Goal: Transaction & Acquisition: Purchase product/service

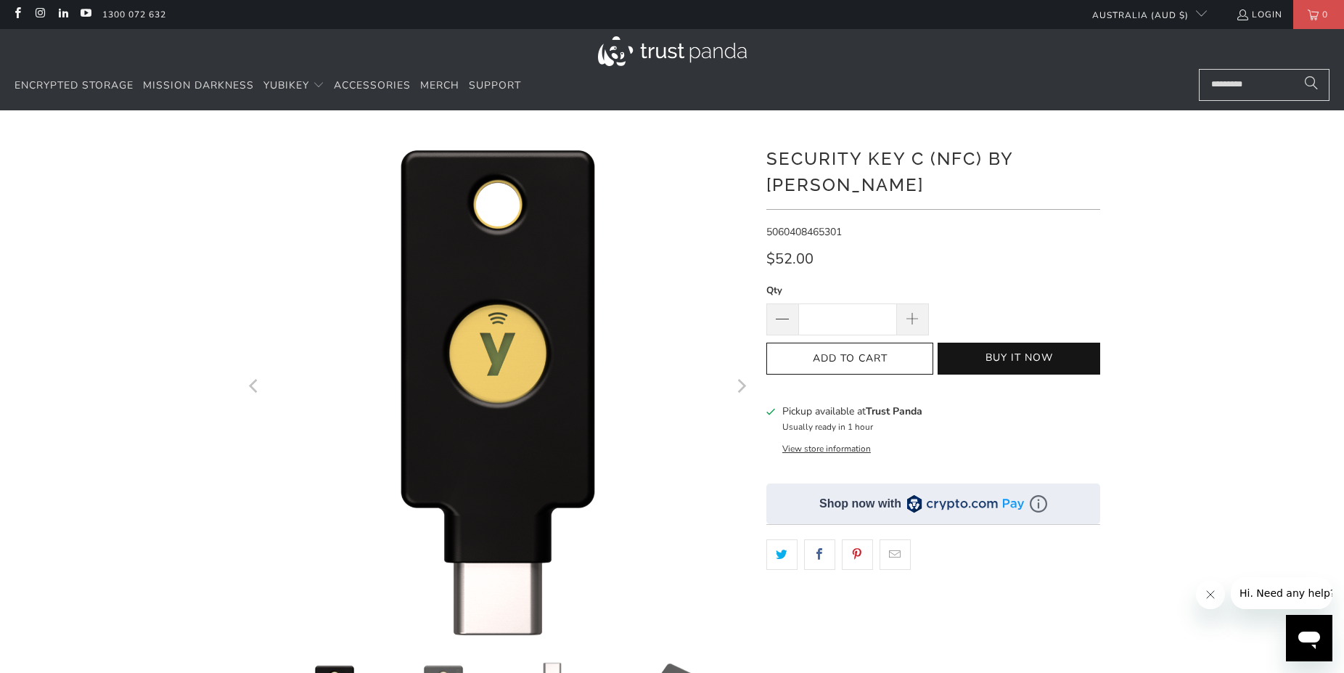
click at [742, 388] on icon "Next" at bounding box center [742, 386] width 9 height 14
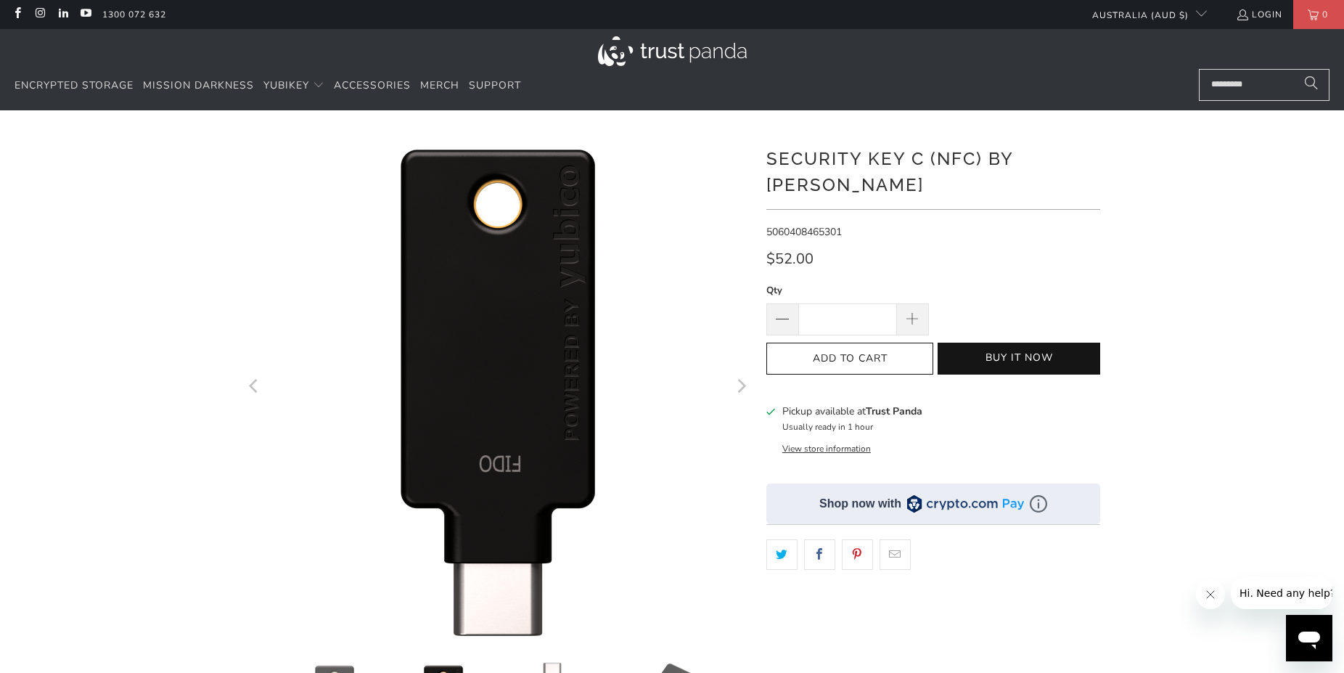
click at [742, 388] on icon "Next" at bounding box center [742, 386] width 9 height 14
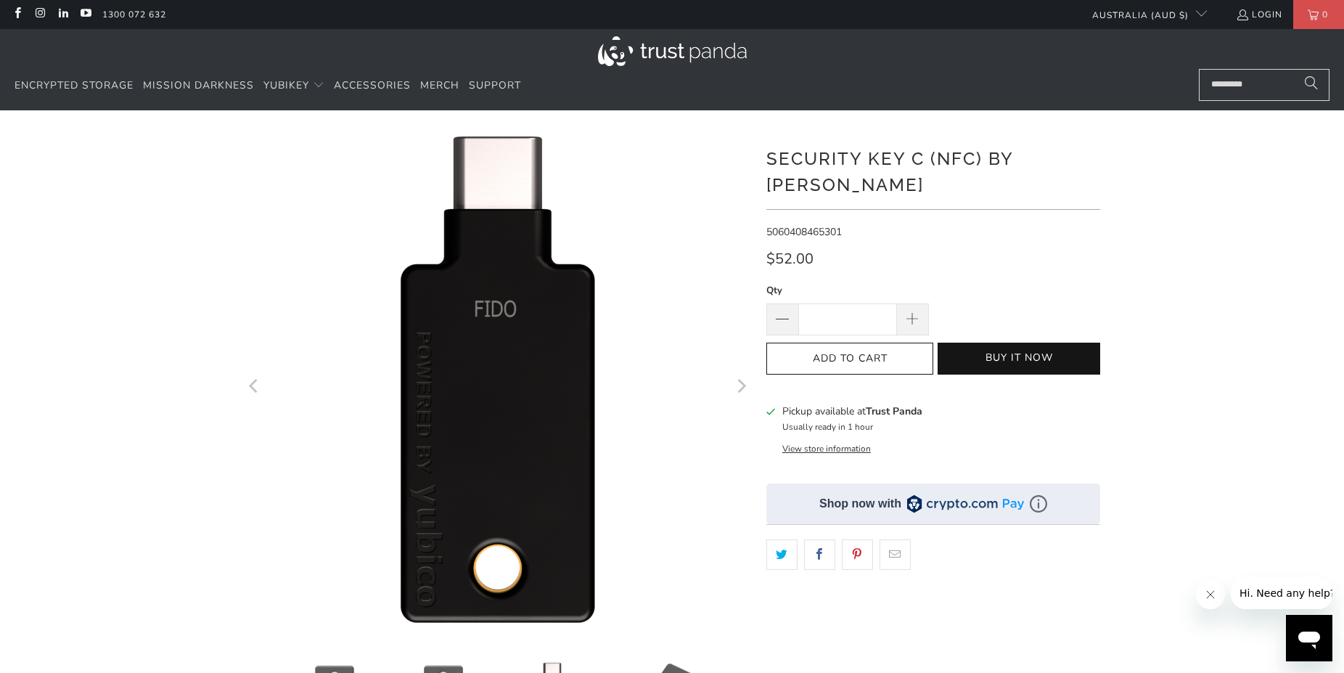
click at [742, 388] on icon "Next" at bounding box center [742, 386] width 9 height 14
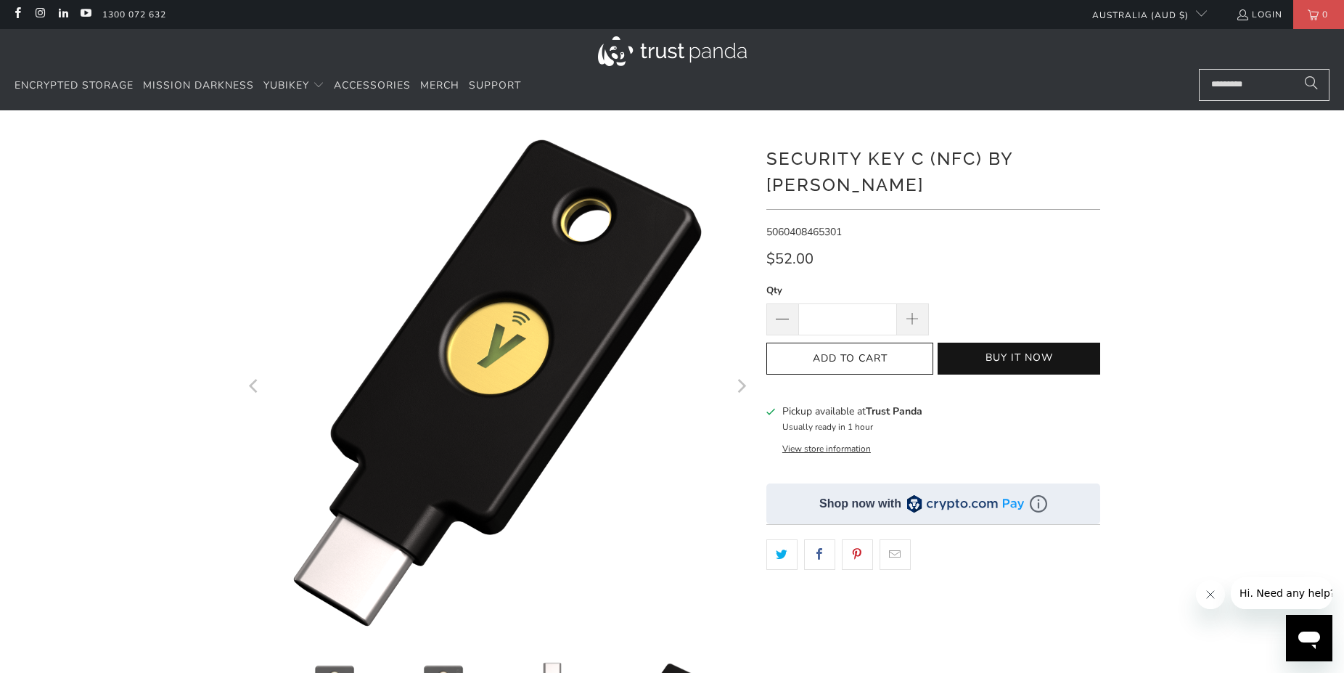
click at [742, 388] on icon "Next" at bounding box center [742, 386] width 9 height 14
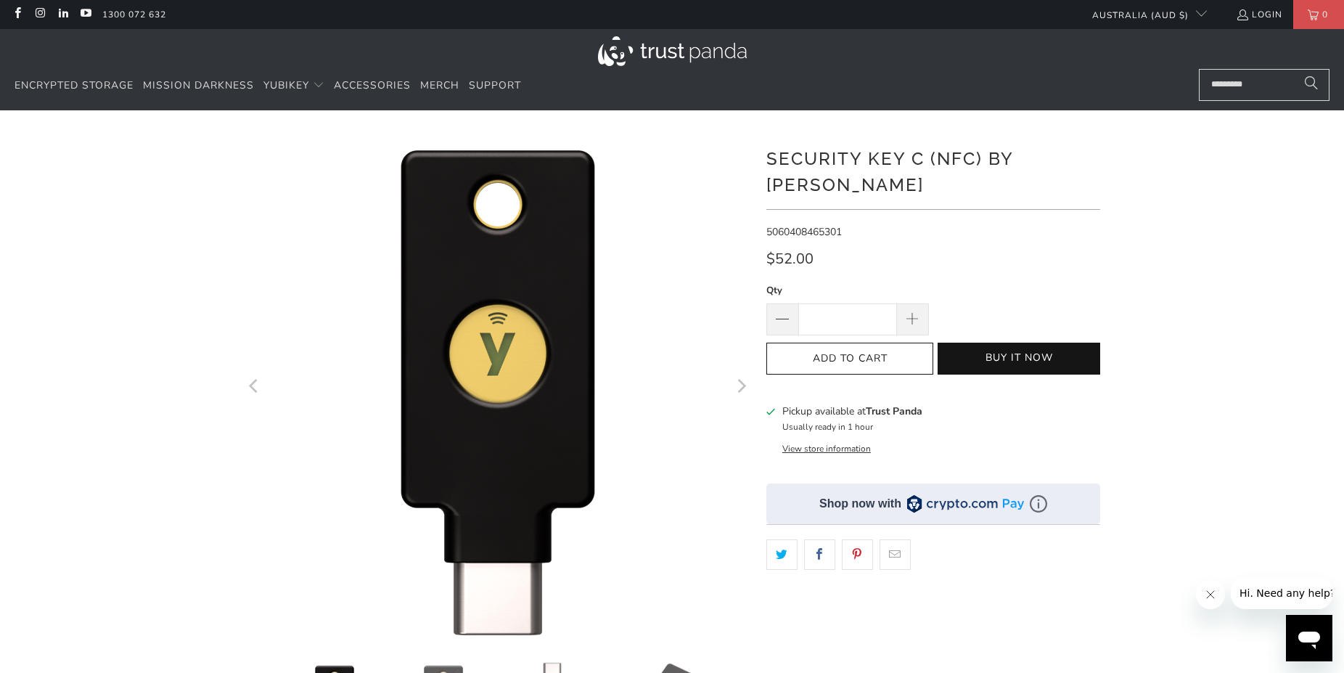
click at [823, 443] on button "View store information" at bounding box center [827, 449] width 89 height 12
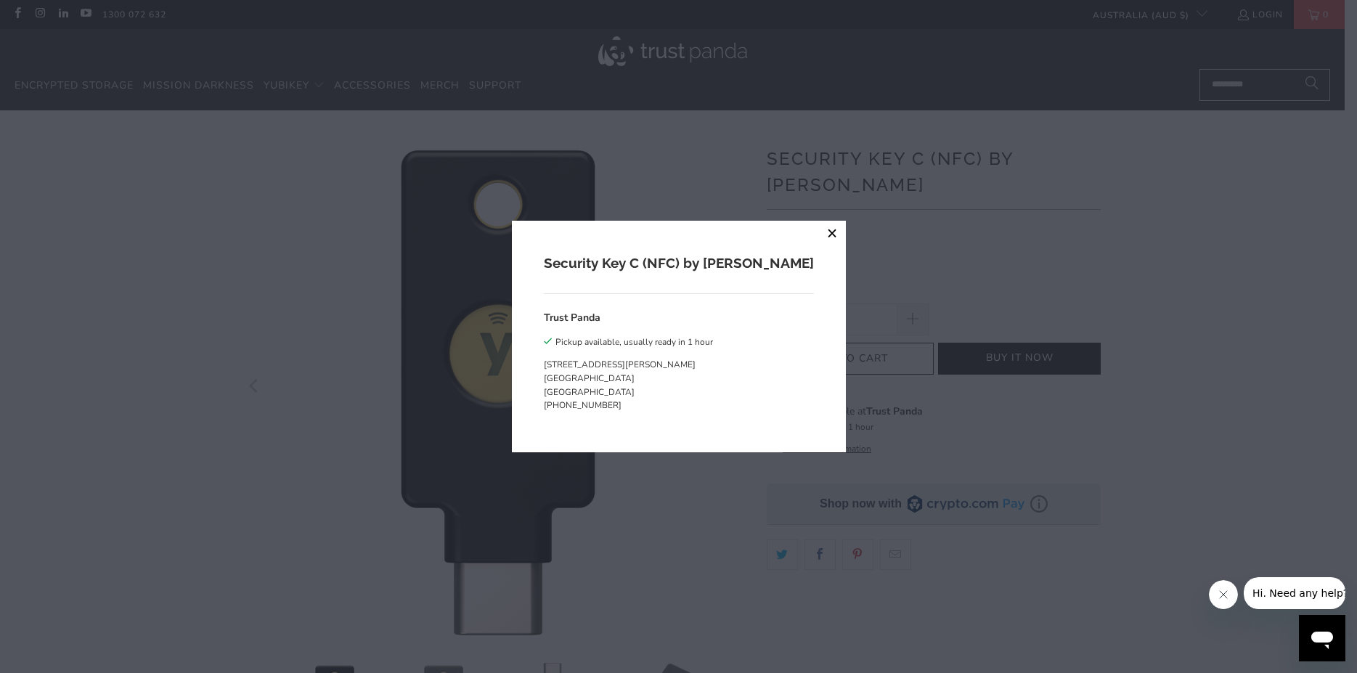
click at [820, 232] on button "close" at bounding box center [833, 234] width 26 height 26
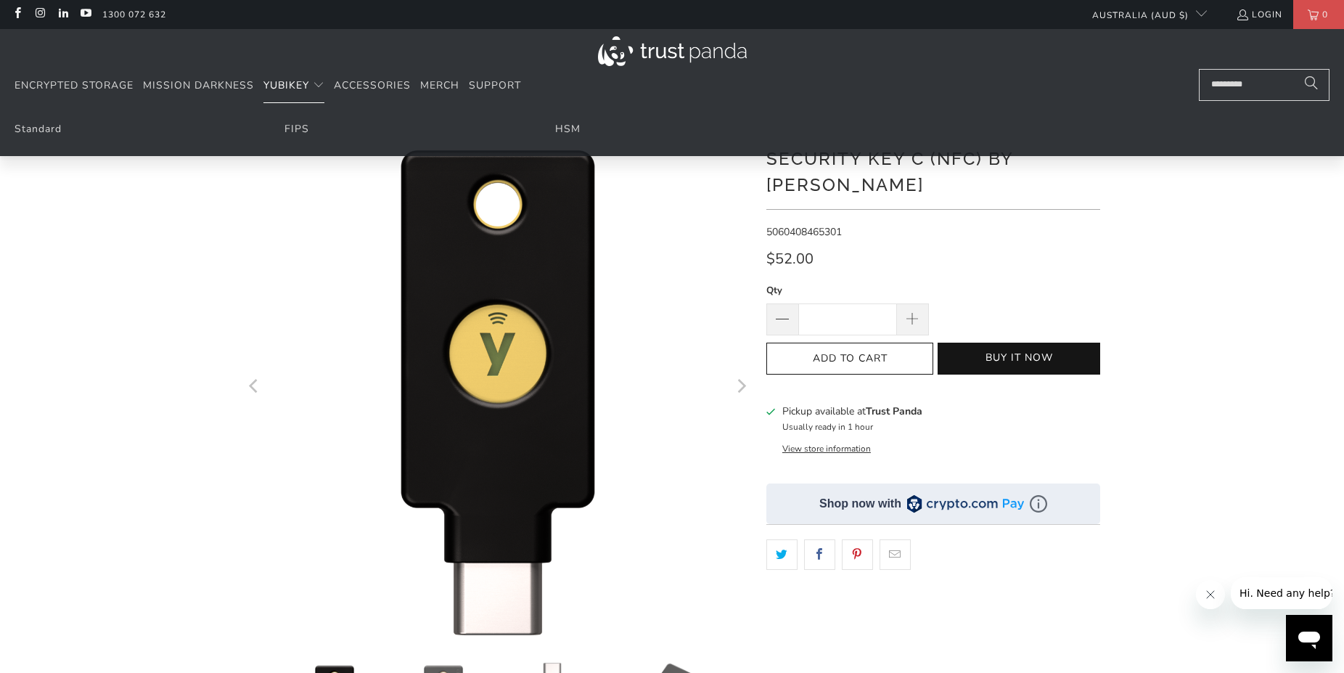
click at [303, 82] on span "YubiKey" at bounding box center [287, 85] width 46 height 14
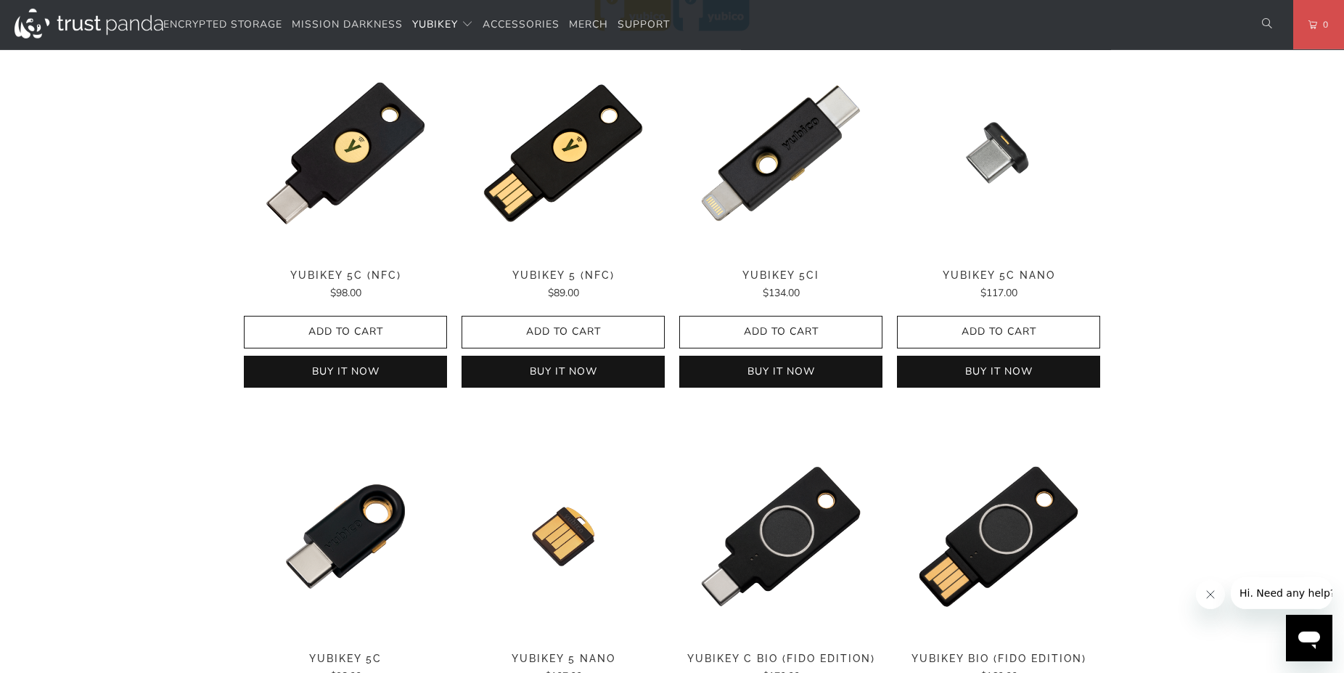
scroll to position [740, 0]
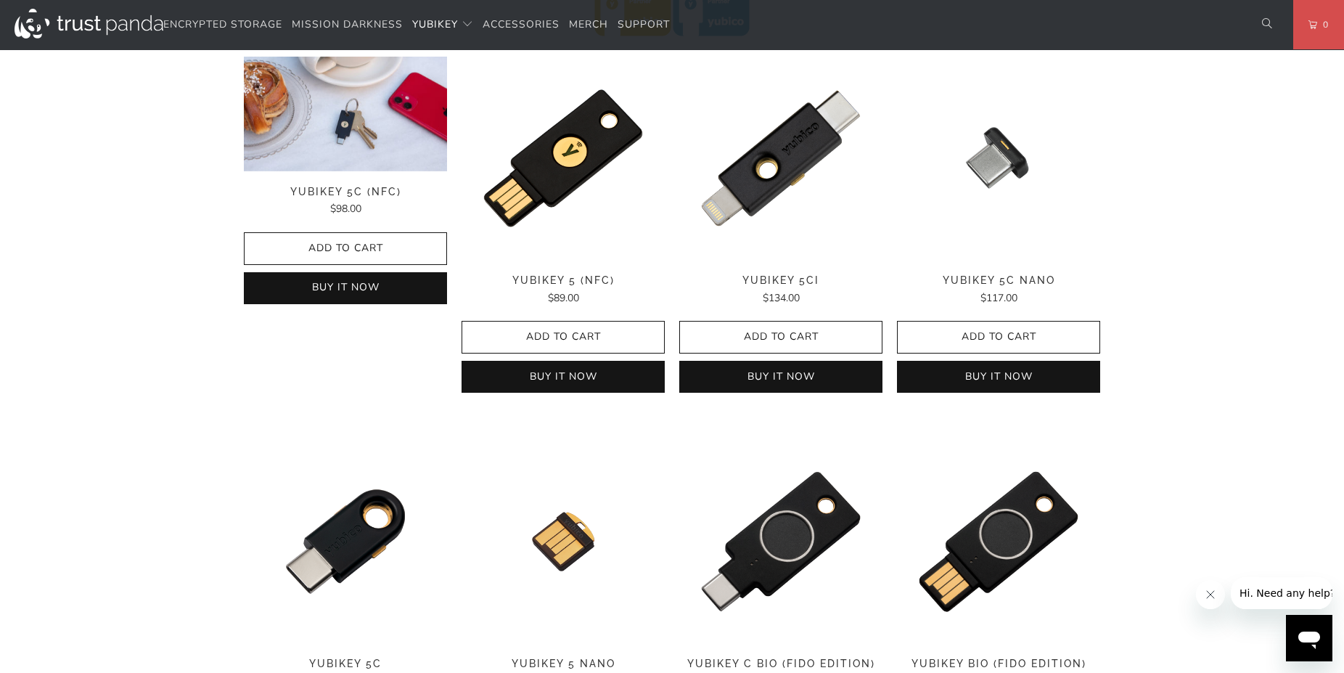
click at [364, 149] on img at bounding box center [345, 114] width 203 height 115
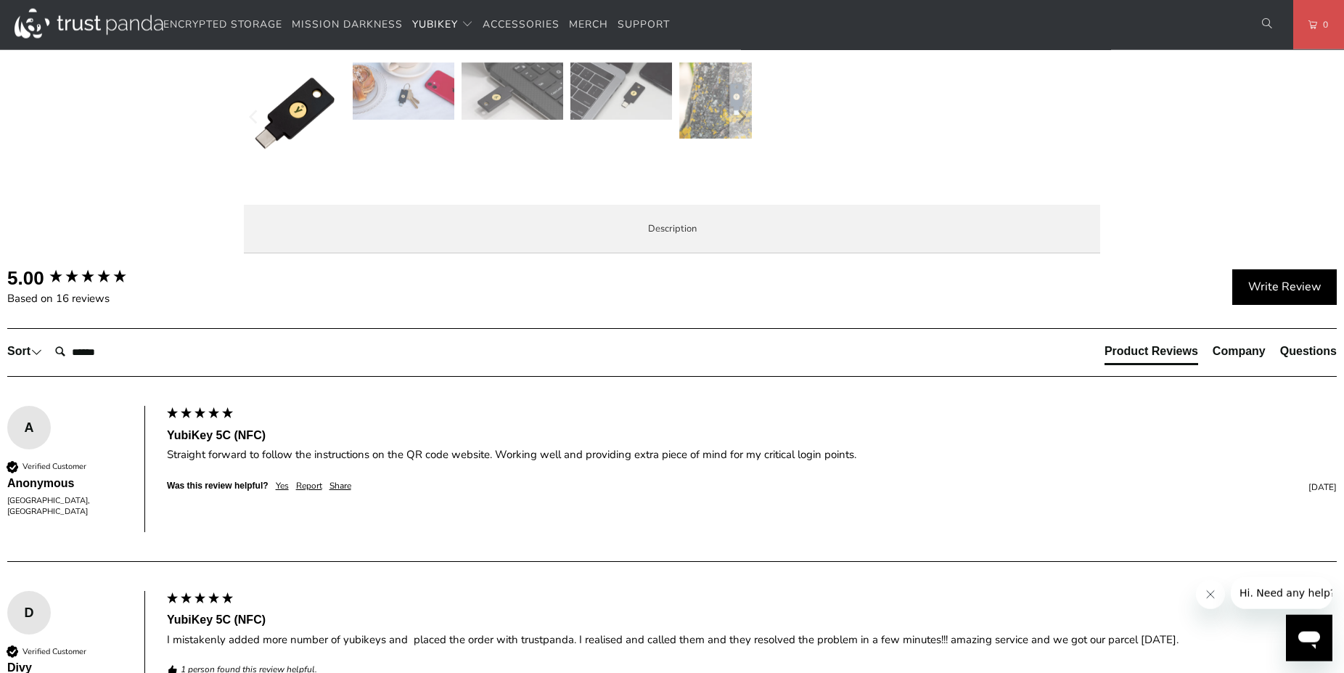
scroll to position [592, 0]
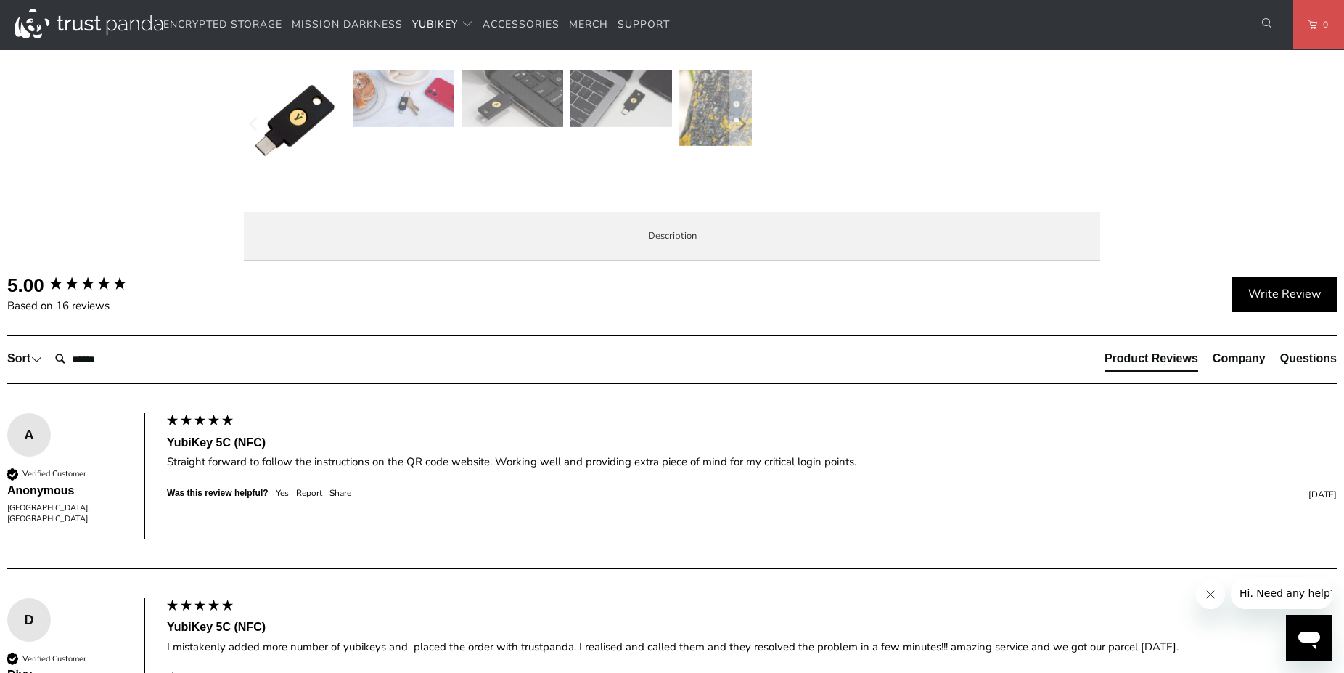
click at [0, 0] on span "Specifications" at bounding box center [0, 0] width 0 height 0
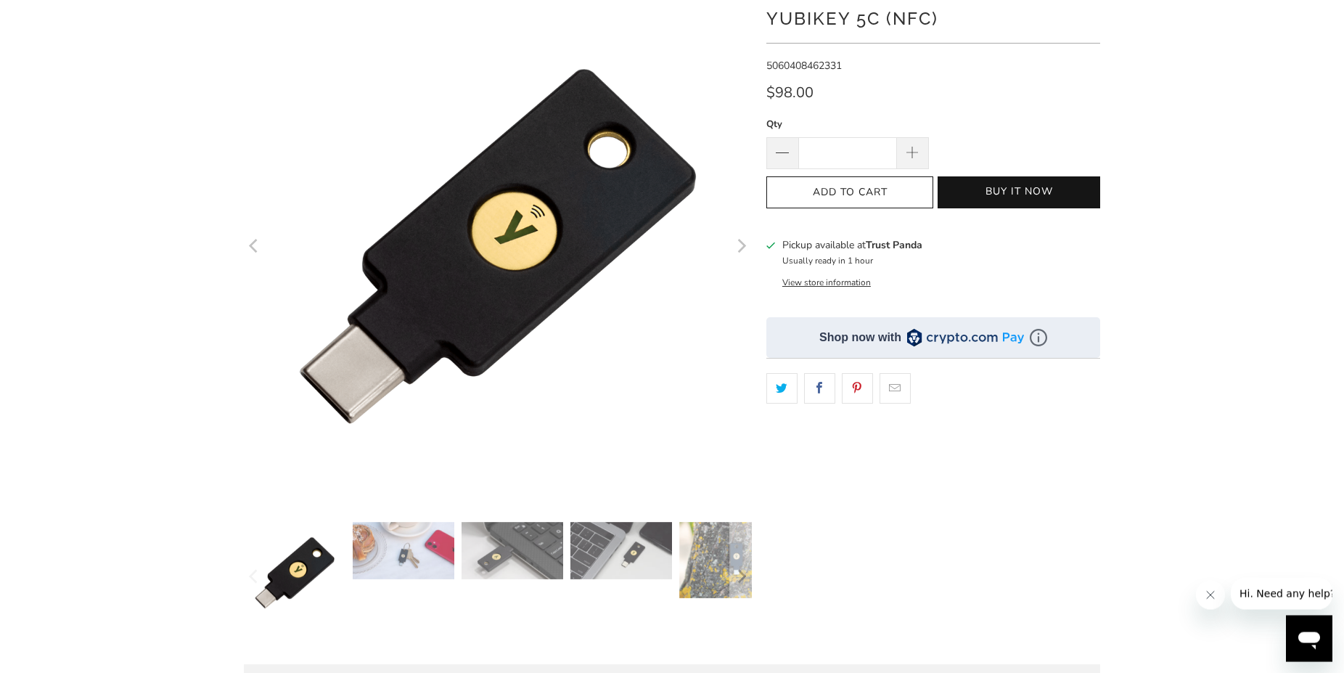
scroll to position [148, 0]
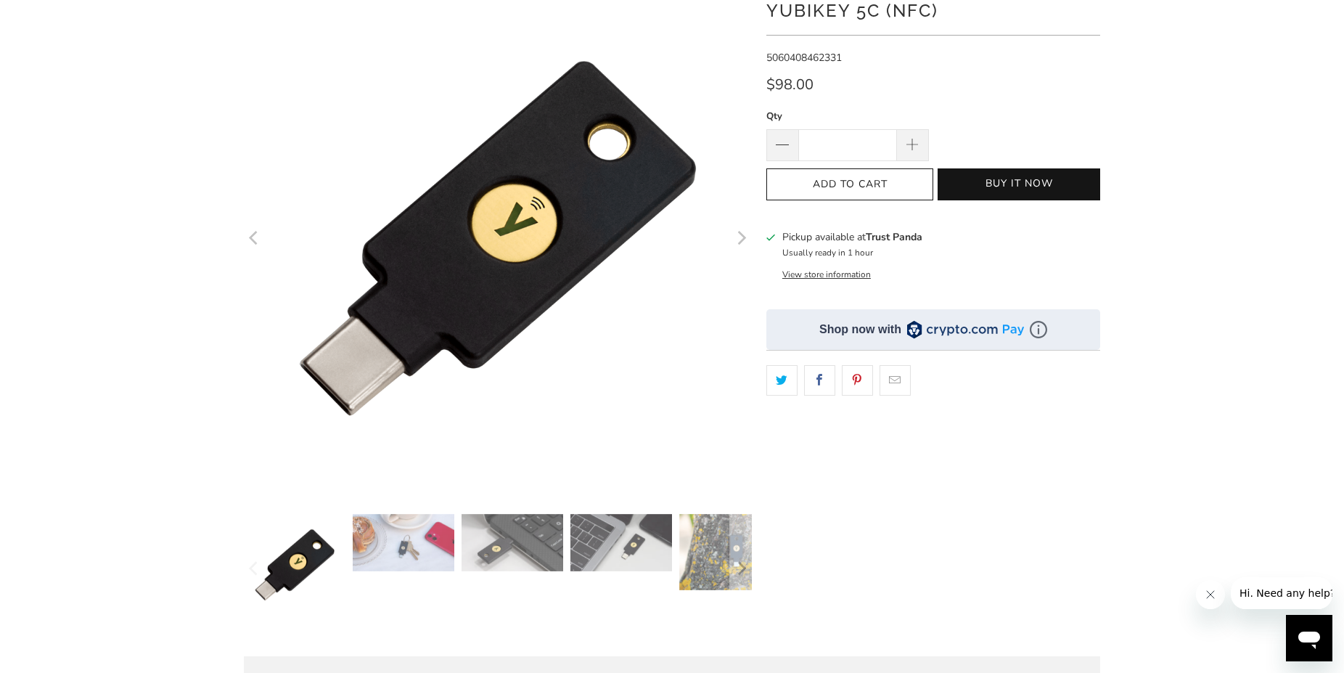
click at [740, 240] on icon "Next" at bounding box center [741, 237] width 14 height 305
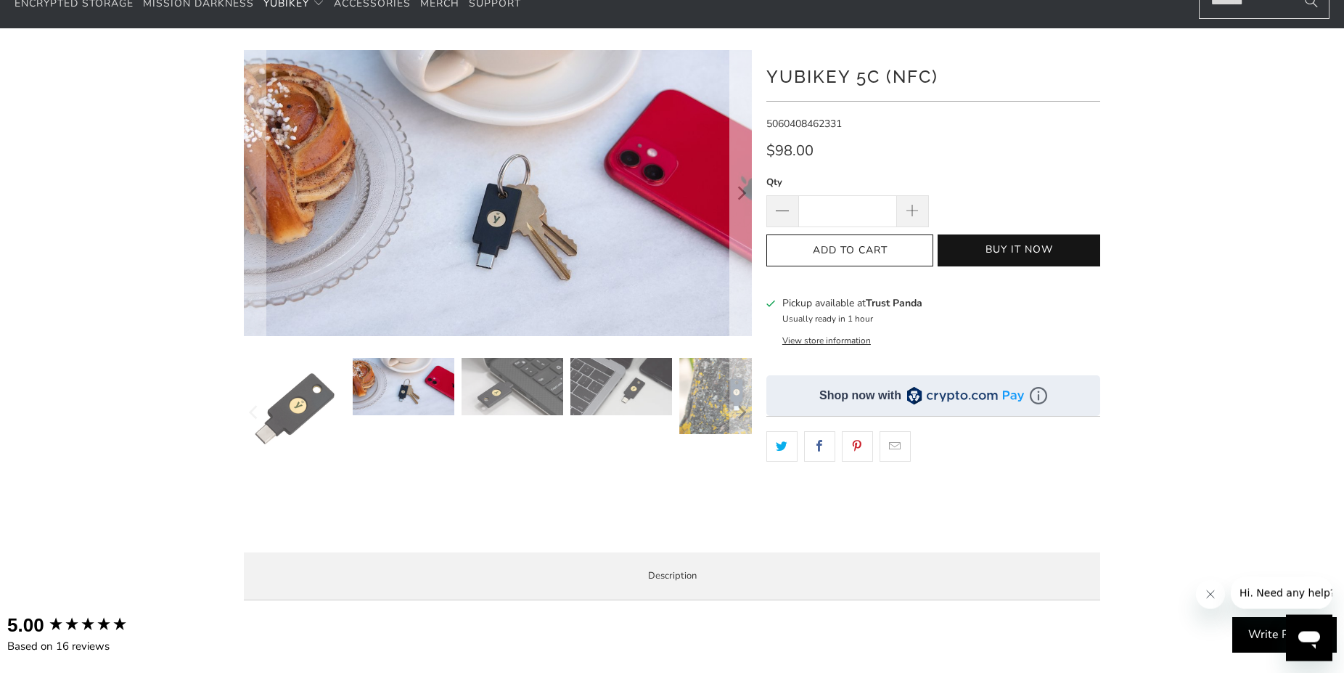
scroll to position [74, 0]
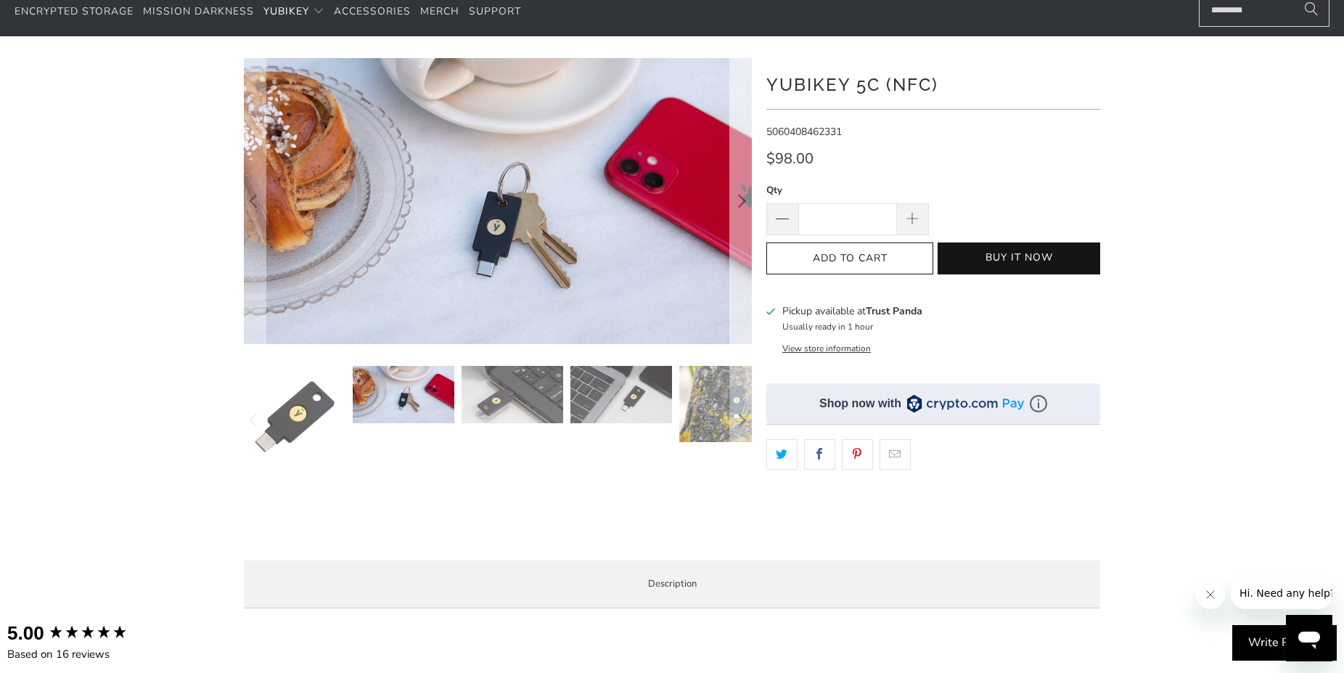
click at [741, 201] on icon "Next" at bounding box center [741, 201] width 14 height 172
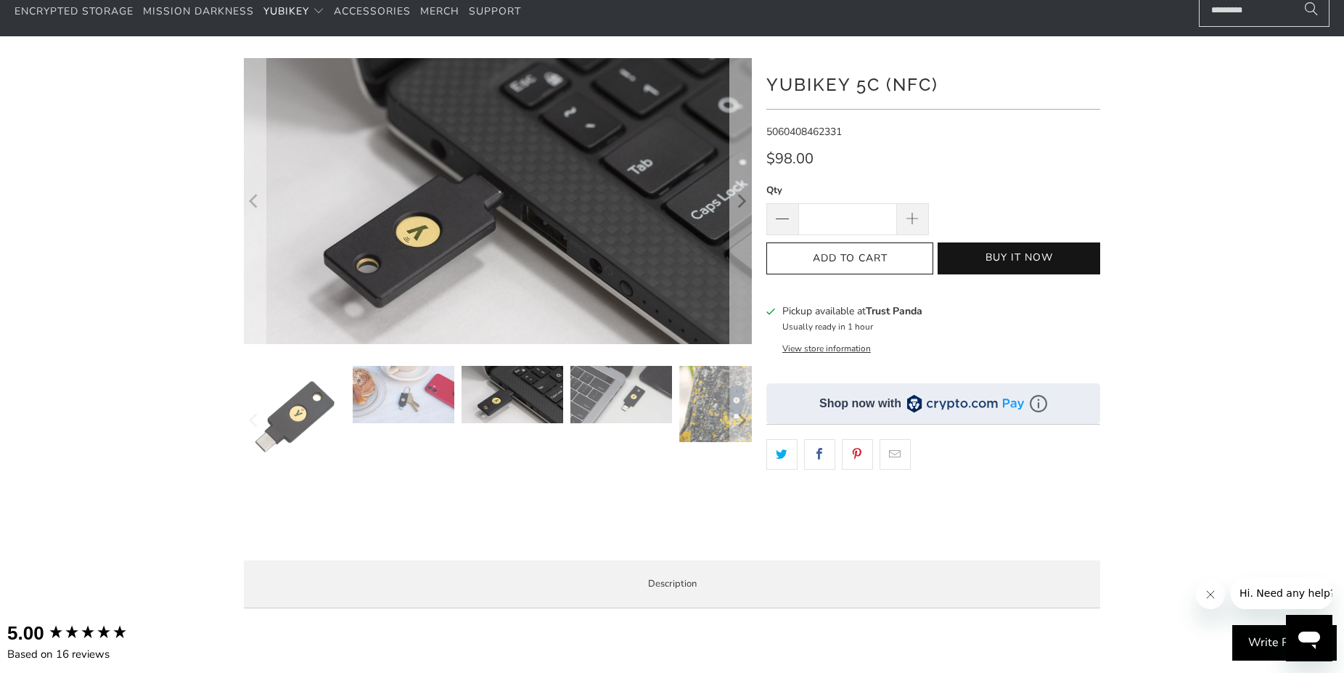
click at [741, 201] on icon "Next" at bounding box center [741, 201] width 14 height 172
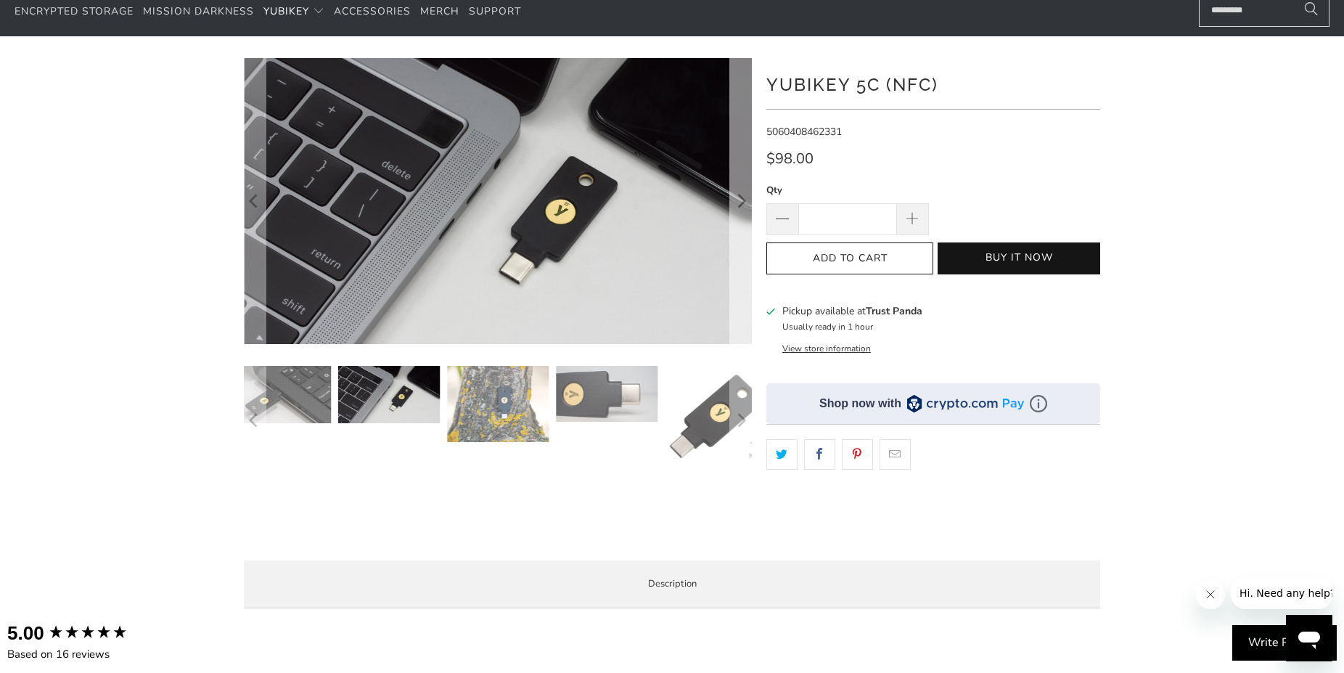
click at [741, 201] on icon "Next" at bounding box center [741, 201] width 14 height 172
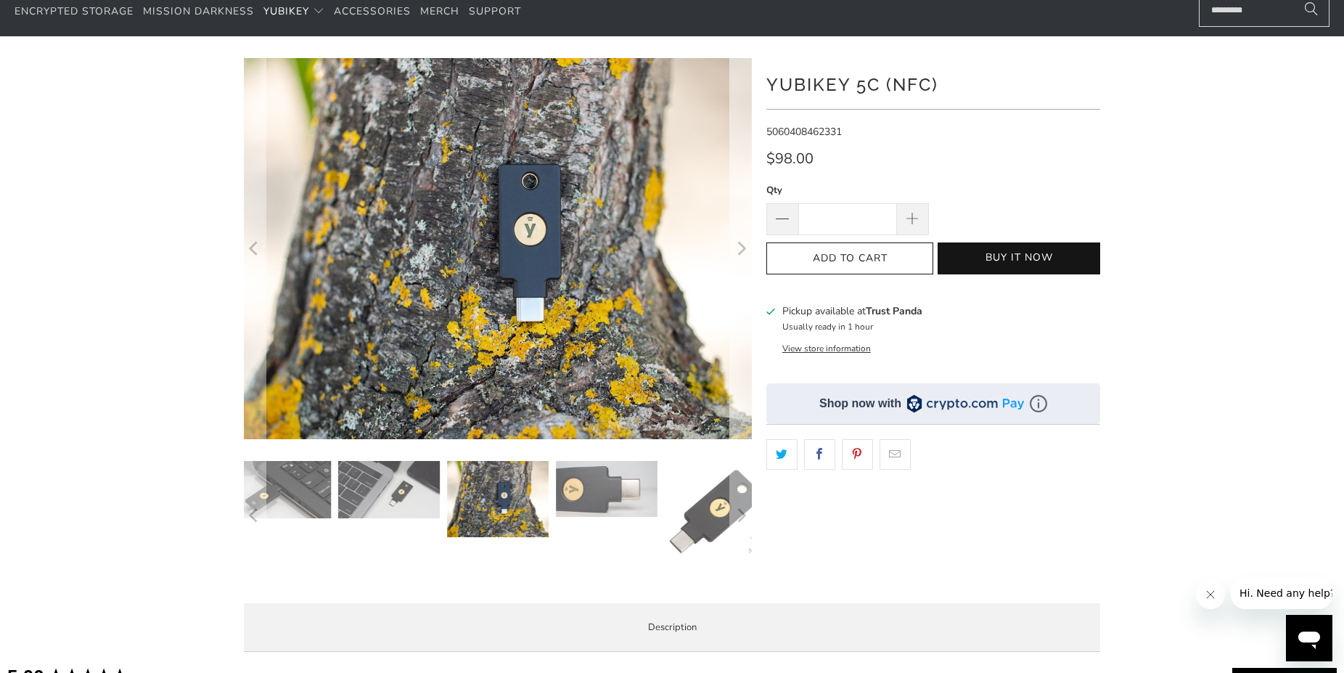
click at [741, 201] on icon "Next" at bounding box center [741, 248] width 14 height 229
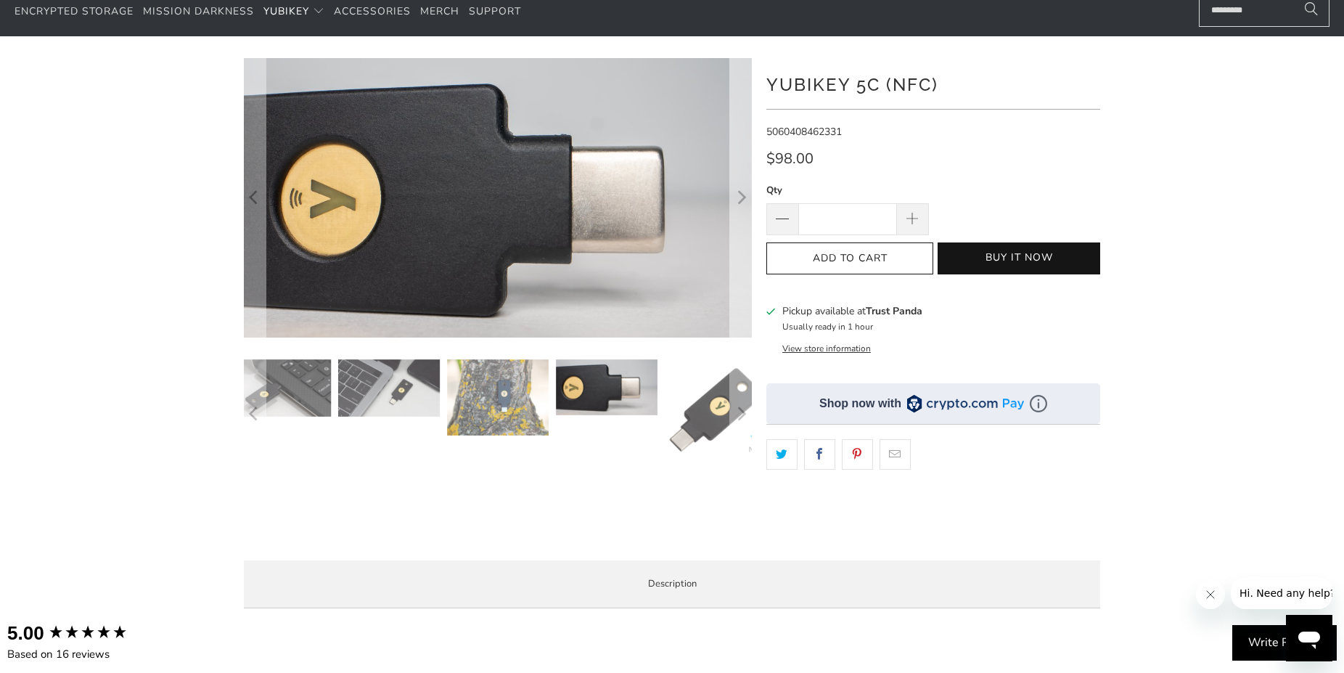
click at [741, 201] on icon "Next" at bounding box center [742, 197] width 9 height 14
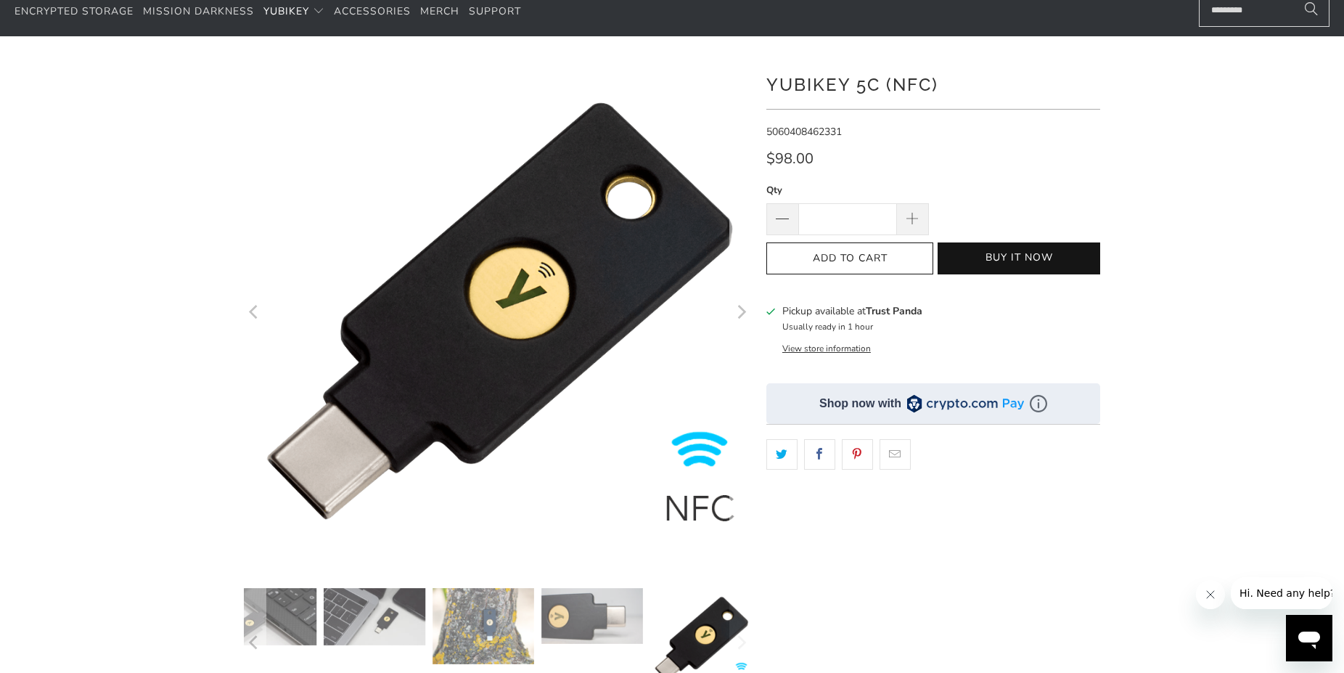
click at [741, 201] on icon "Next" at bounding box center [741, 311] width 14 height 305
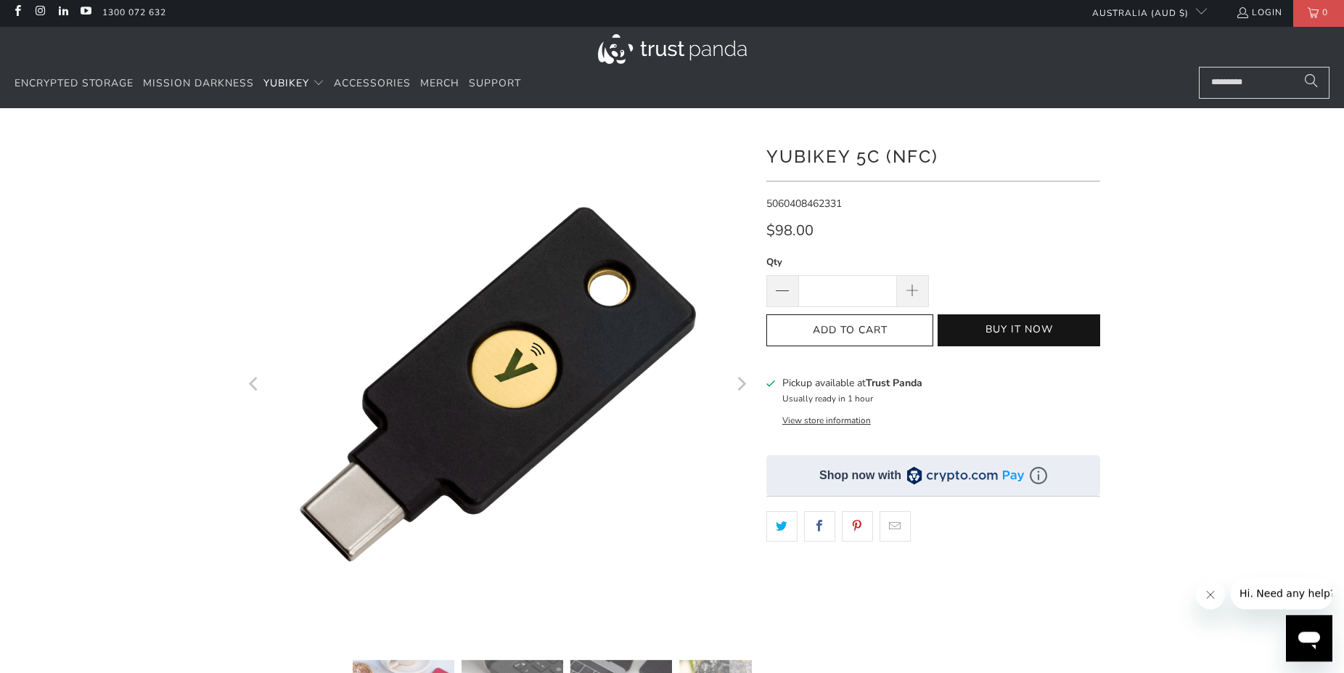
scroll to position [0, 0]
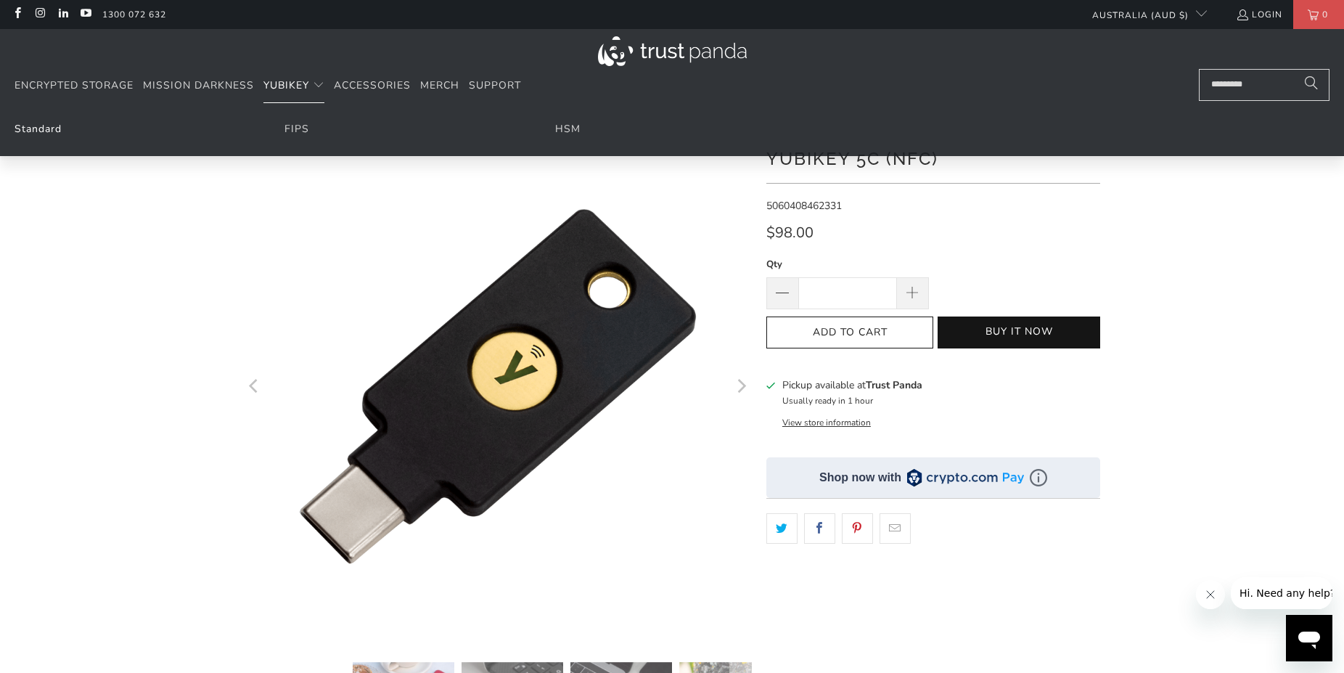
click at [34, 128] on link "Standard" at bounding box center [38, 129] width 47 height 14
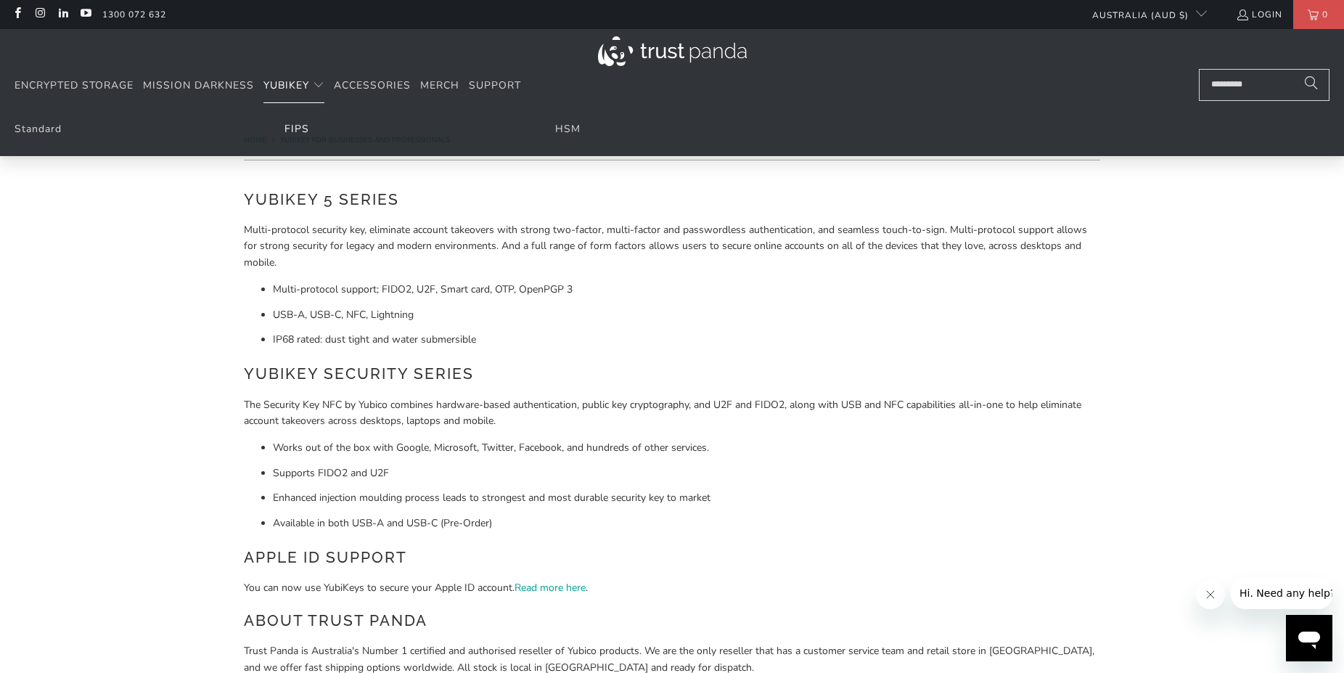
click at [295, 128] on link "FIPS" at bounding box center [297, 129] width 25 height 14
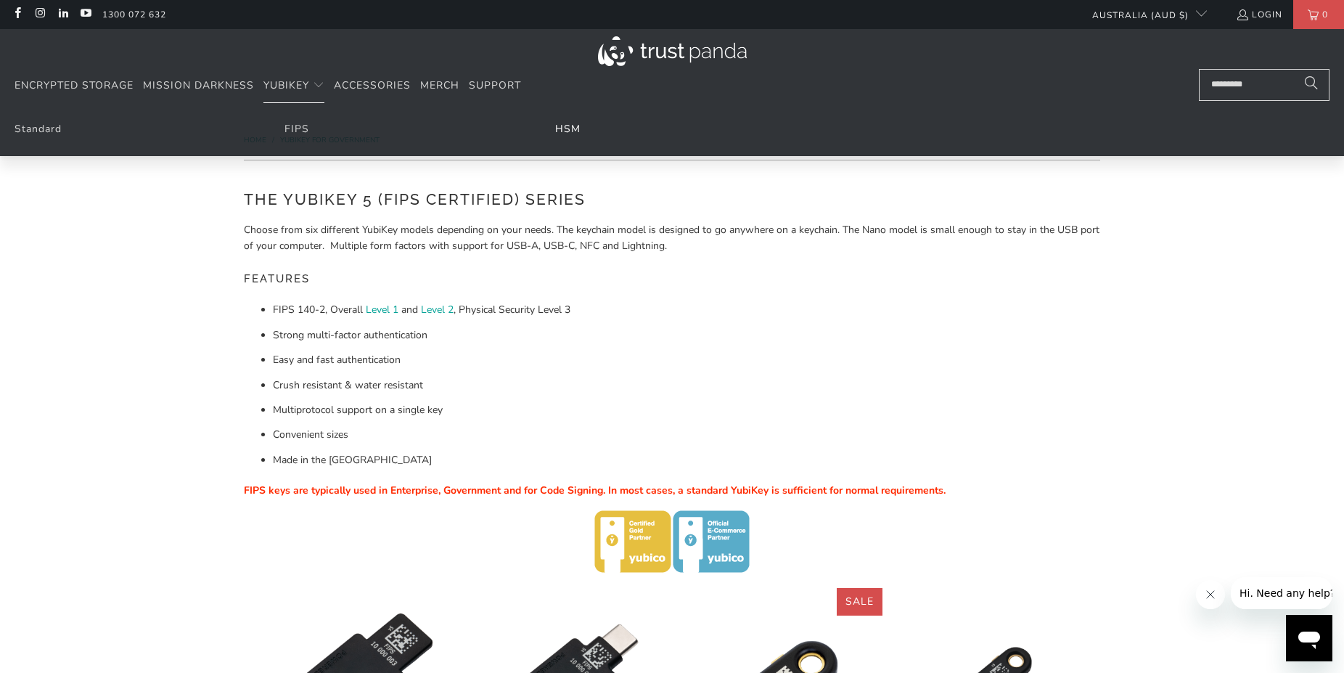
click at [563, 128] on link "HSM" at bounding box center [567, 129] width 25 height 14
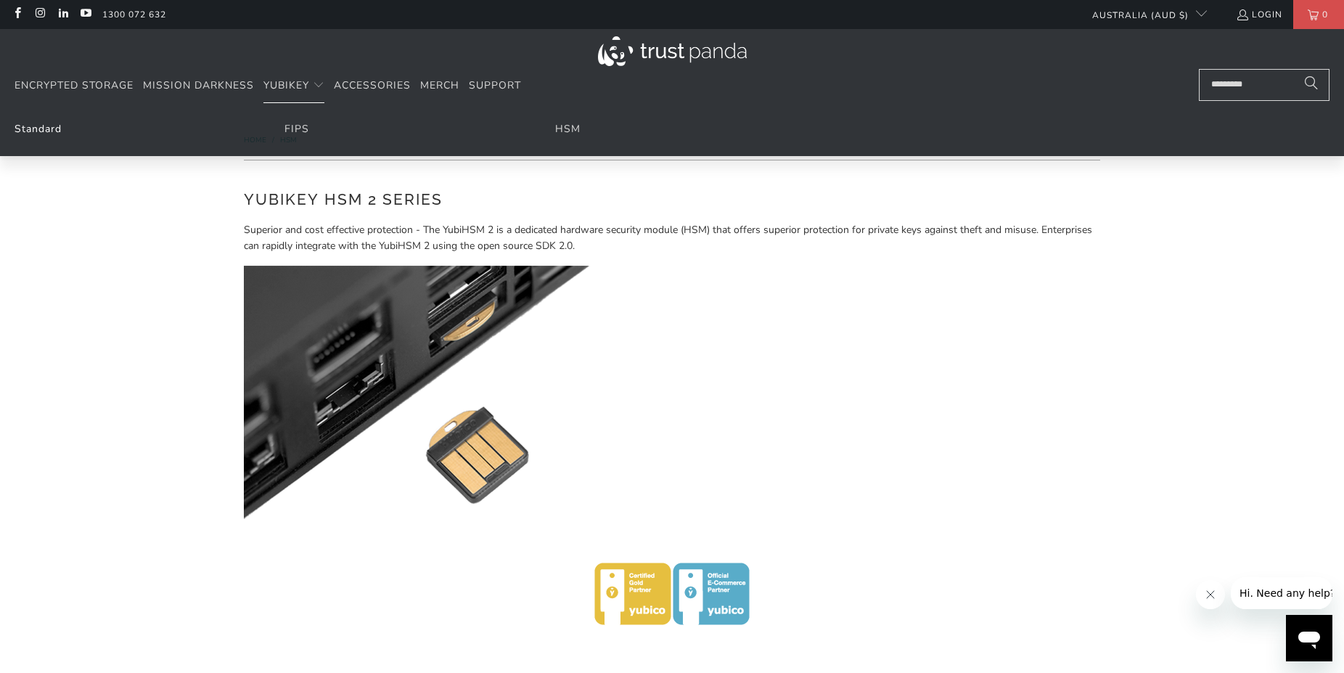
click at [60, 131] on link "Standard" at bounding box center [38, 129] width 47 height 14
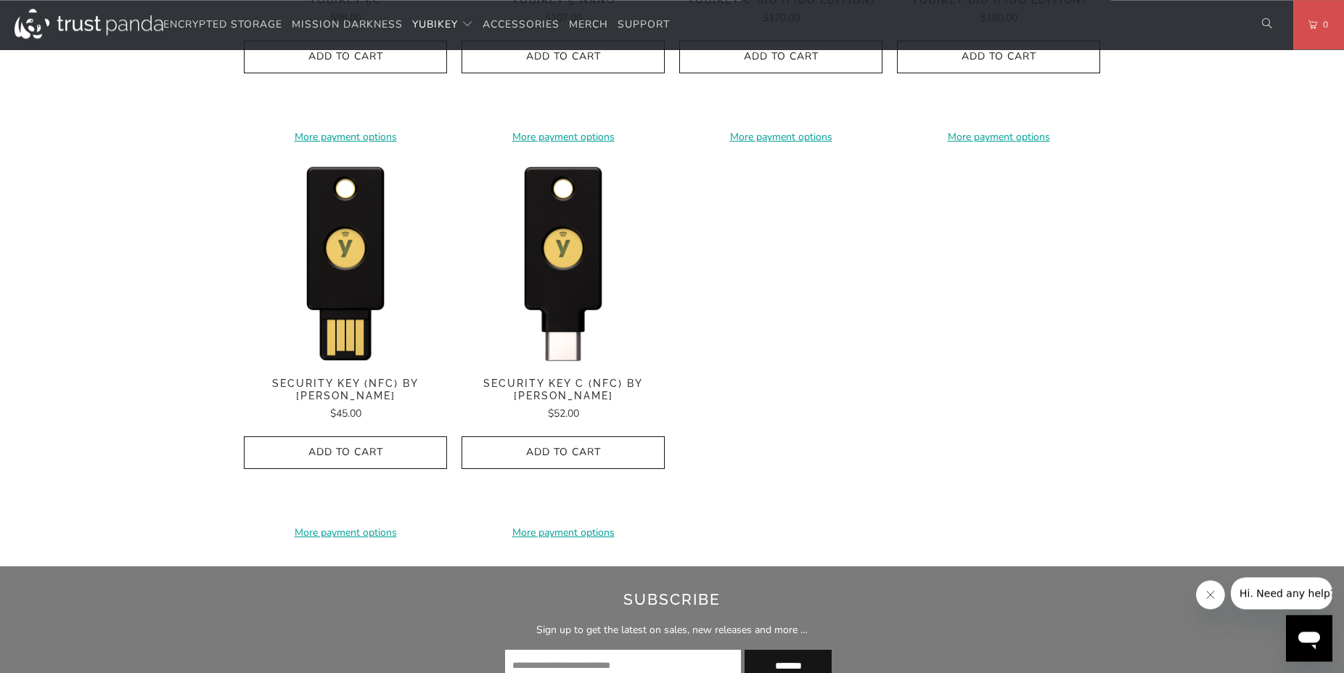
scroll to position [1407, 0]
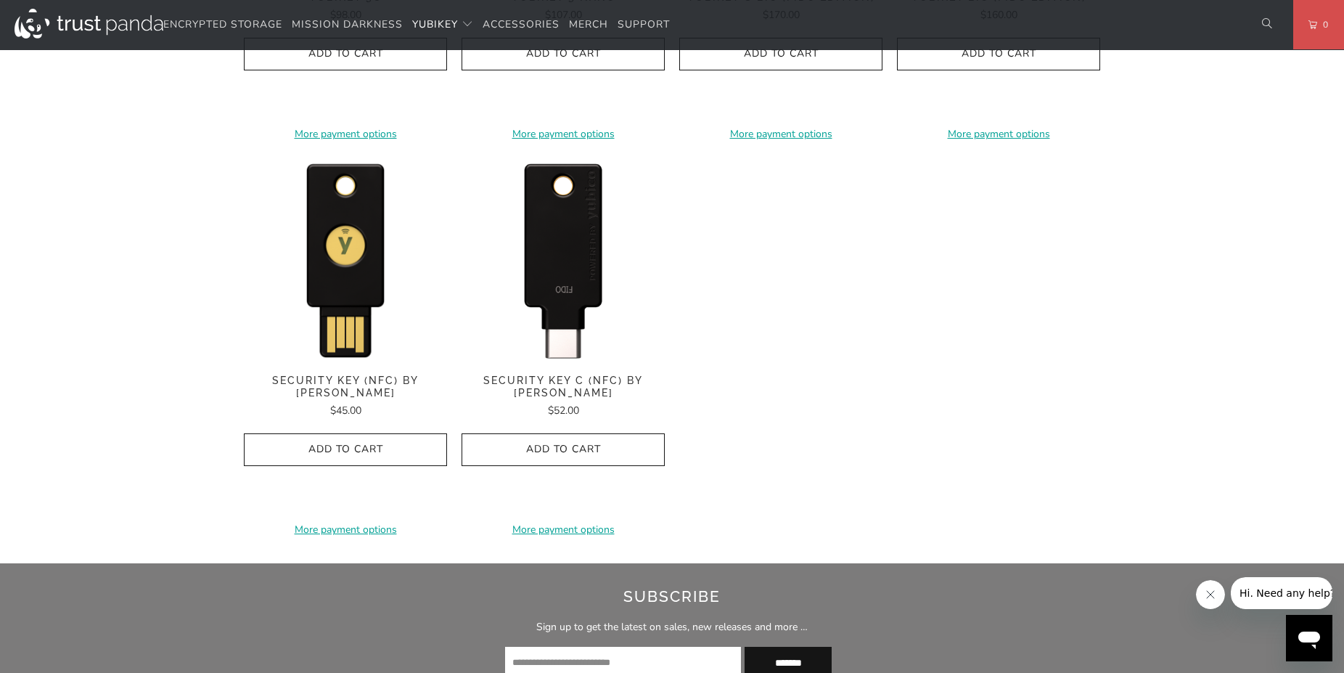
click at [557, 301] on img at bounding box center [563, 258] width 203 height 203
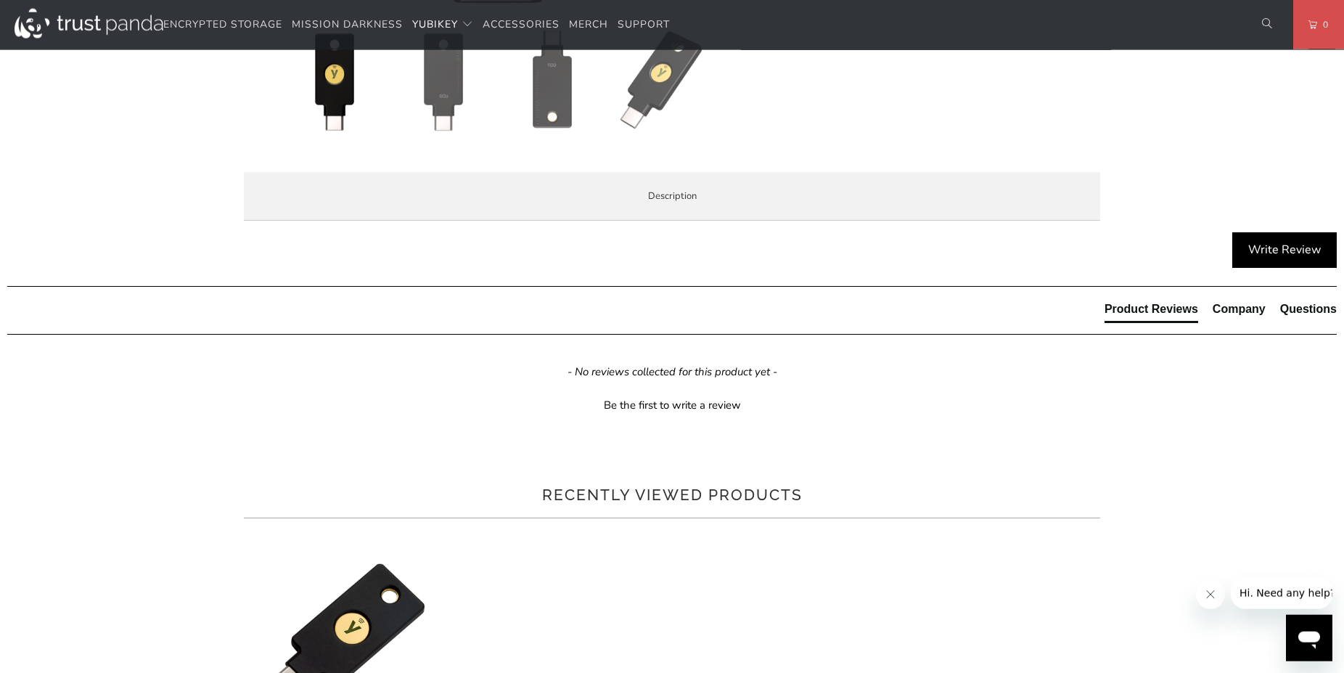
scroll to position [592, 0]
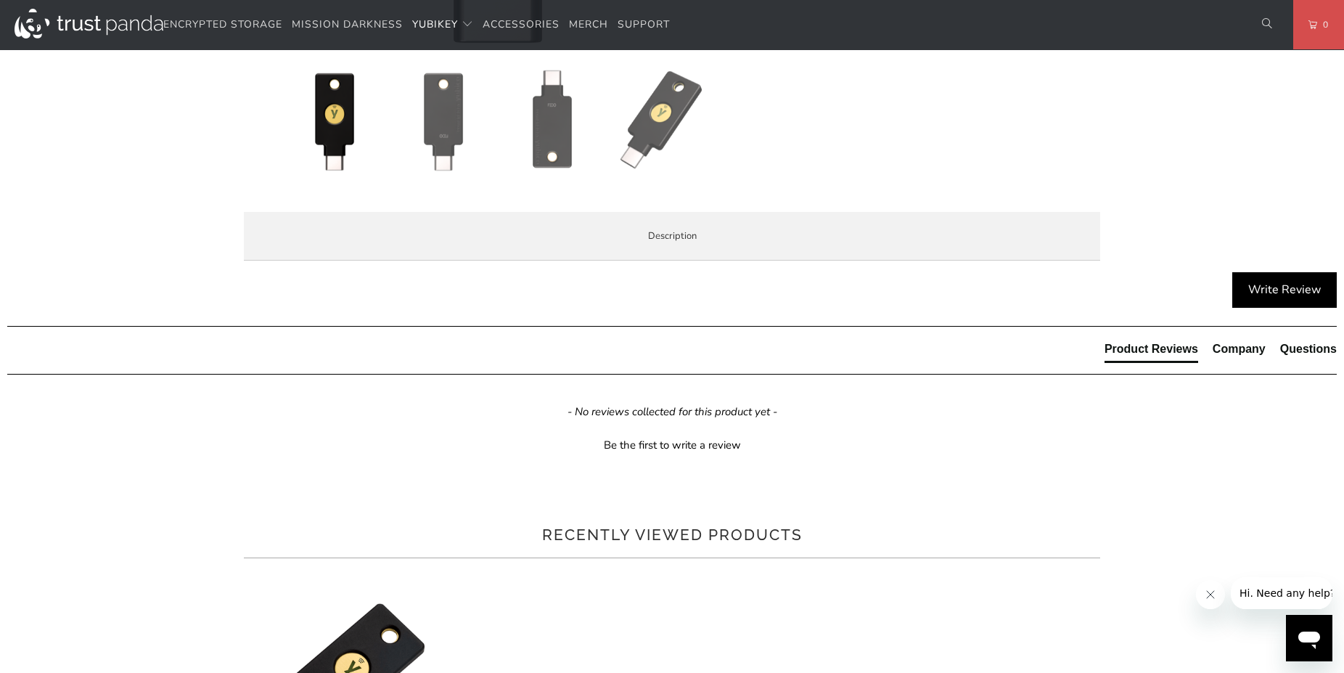
click at [0, 0] on span "Enterprise and Government" at bounding box center [0, 0] width 0 height 0
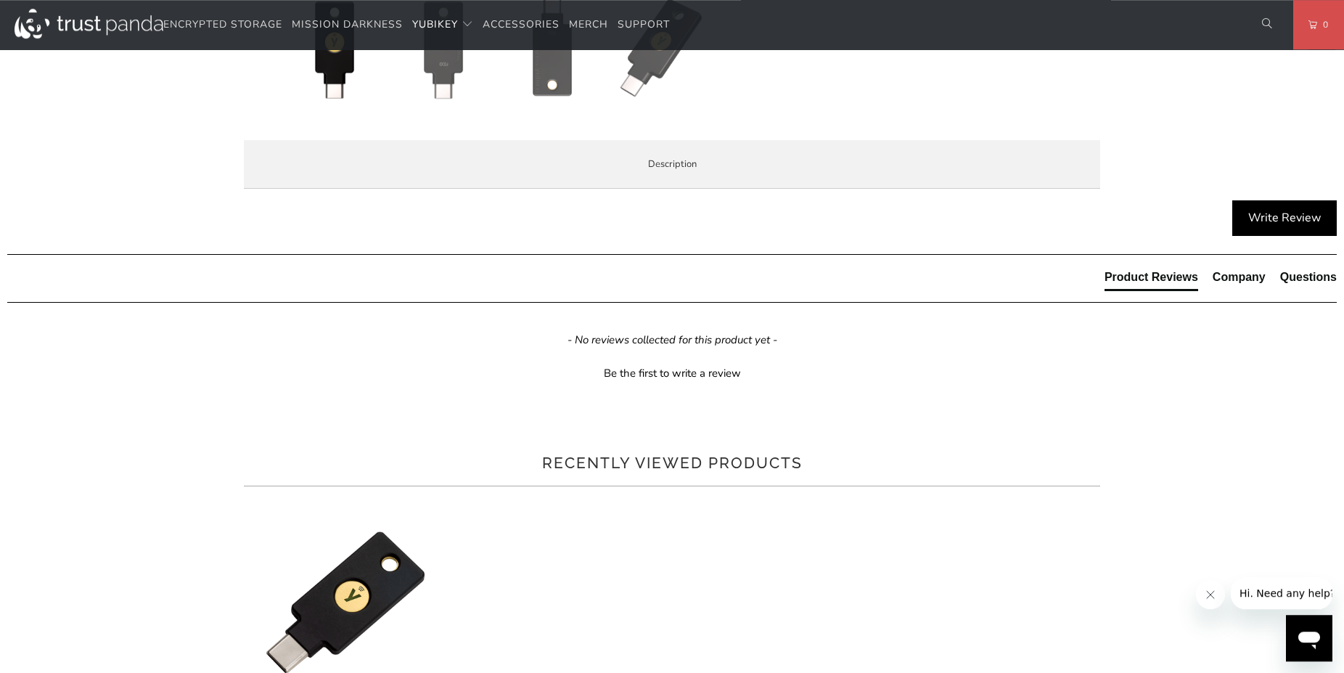
scroll to position [666, 0]
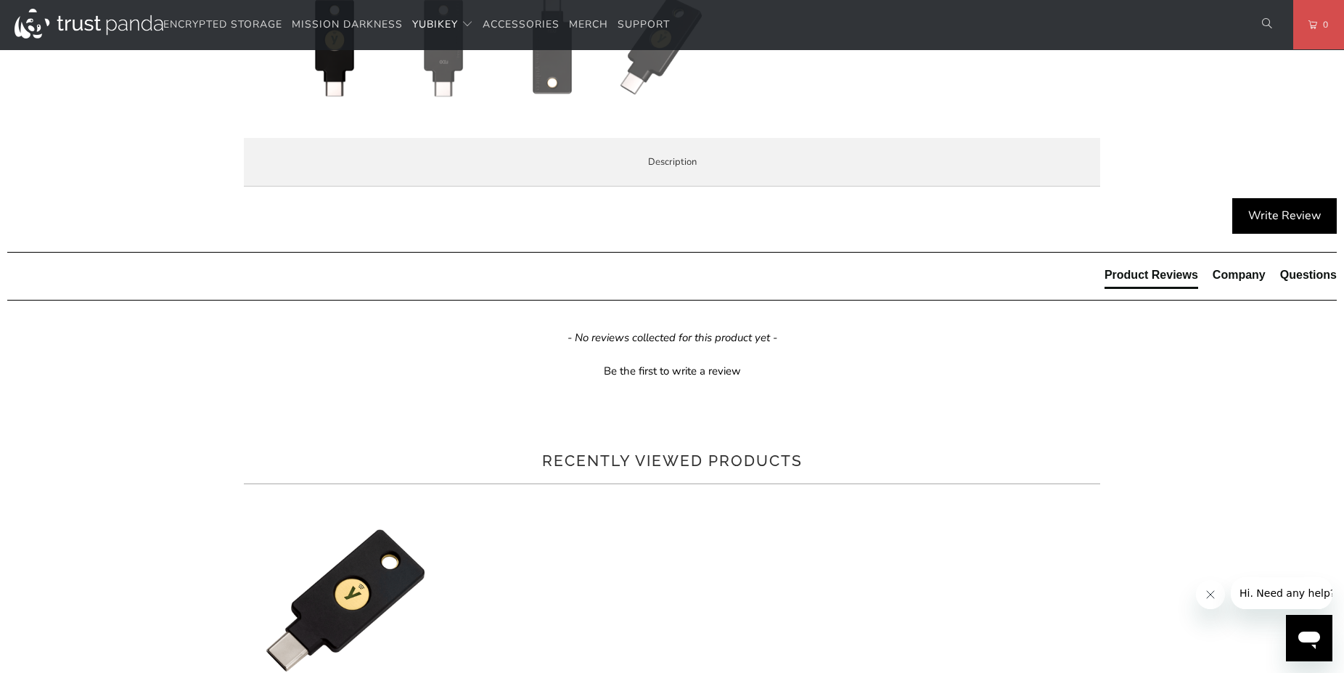
click at [0, 0] on span "Local Service & Support" at bounding box center [0, 0] width 0 height 0
click at [0, 0] on span "Specifications" at bounding box center [0, 0] width 0 height 0
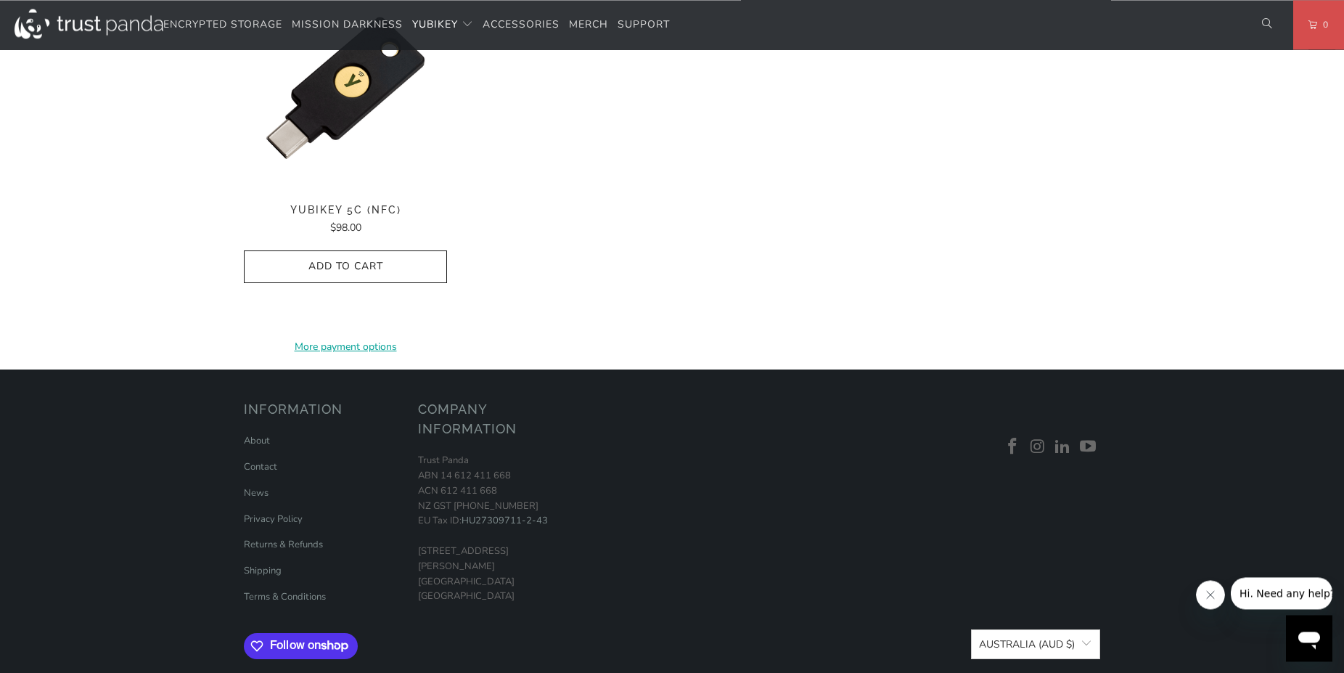
scroll to position [1185, 0]
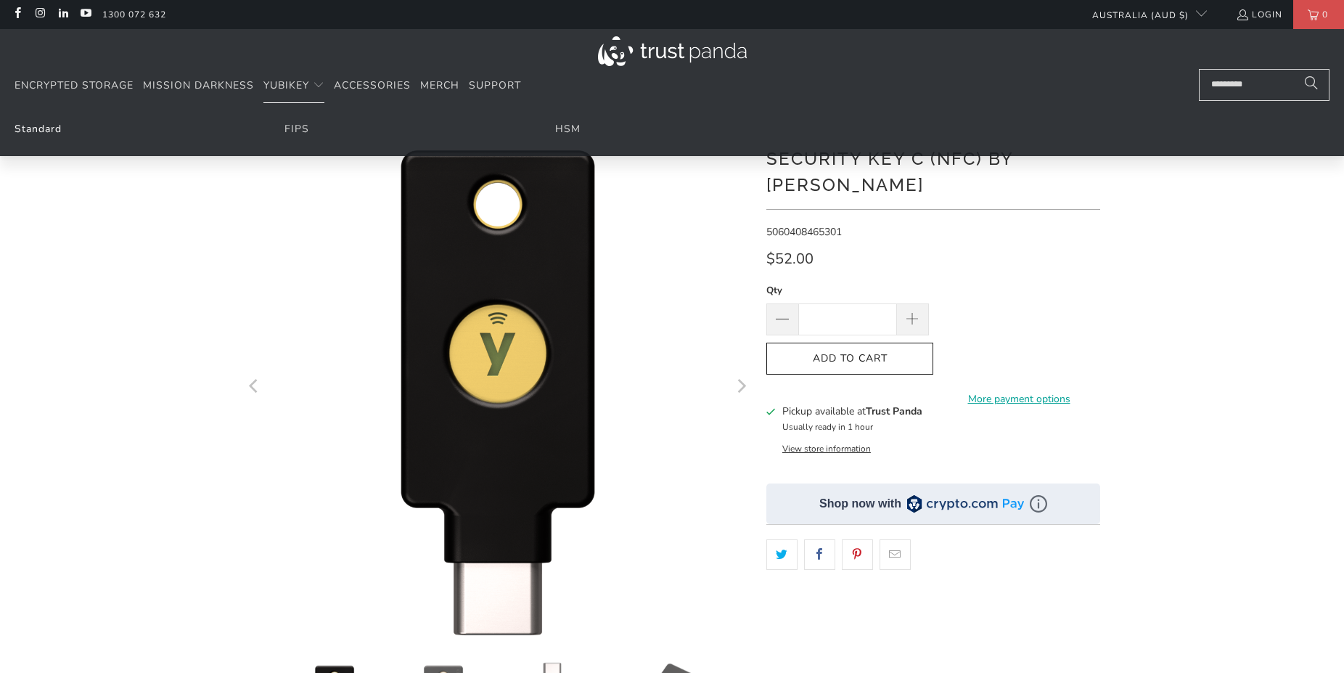
click at [53, 129] on link "Standard" at bounding box center [38, 129] width 47 height 14
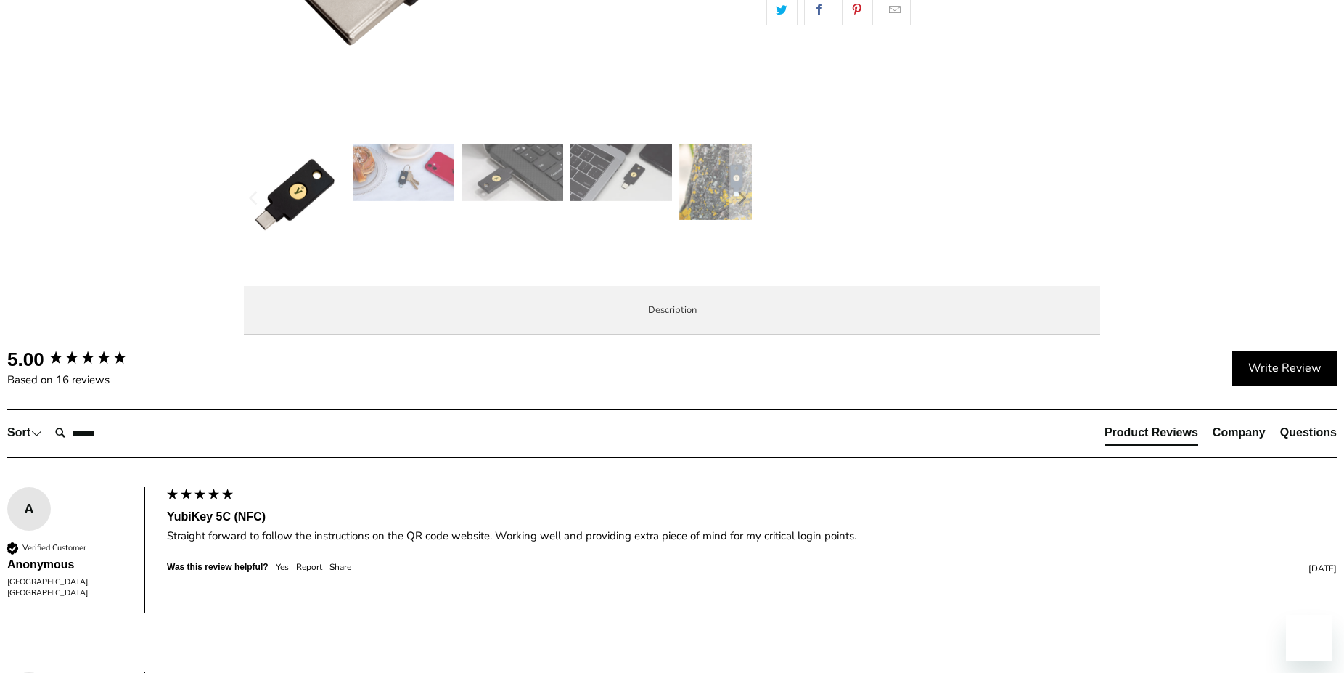
drag, startPoint x: 375, startPoint y: 373, endPoint x: 295, endPoint y: 371, distance: 79.9
click at [0, 0] on span "Specifications" at bounding box center [0, 0] width 0 height 0
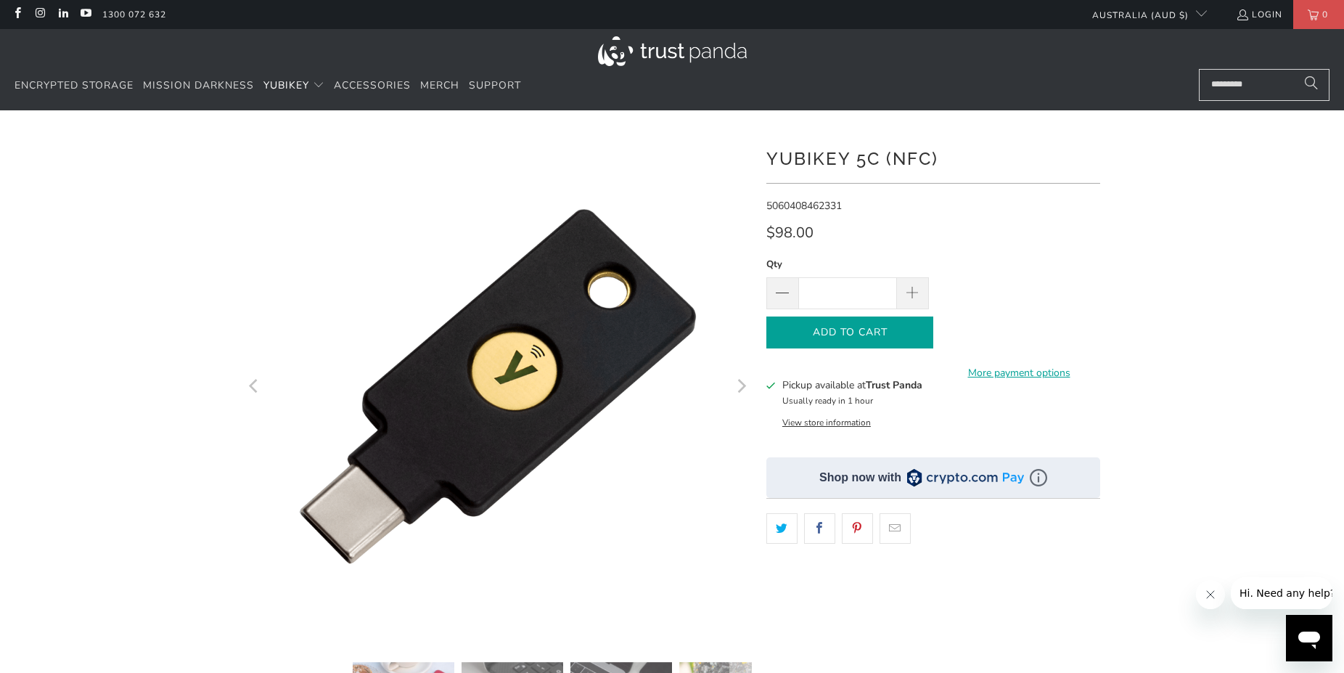
click at [845, 328] on icon "button" at bounding box center [849, 332] width 23 height 23
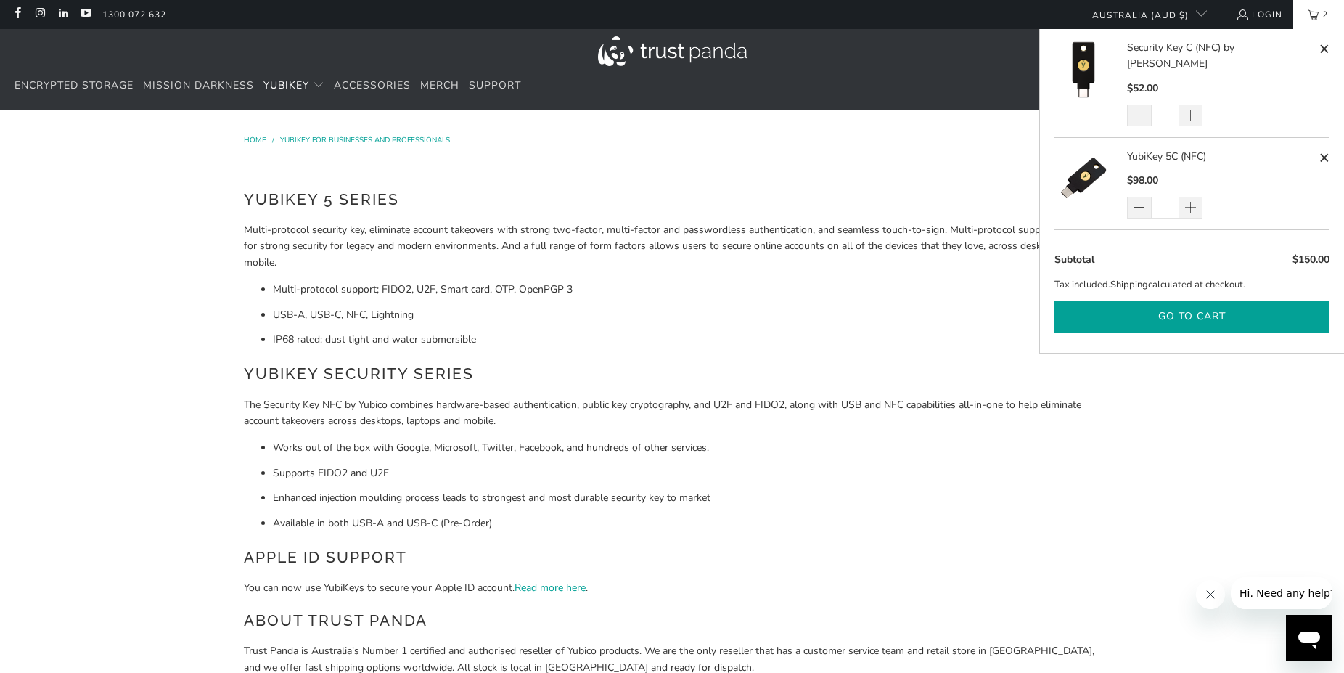
click at [1187, 301] on button "Go to cart" at bounding box center [1192, 317] width 275 height 33
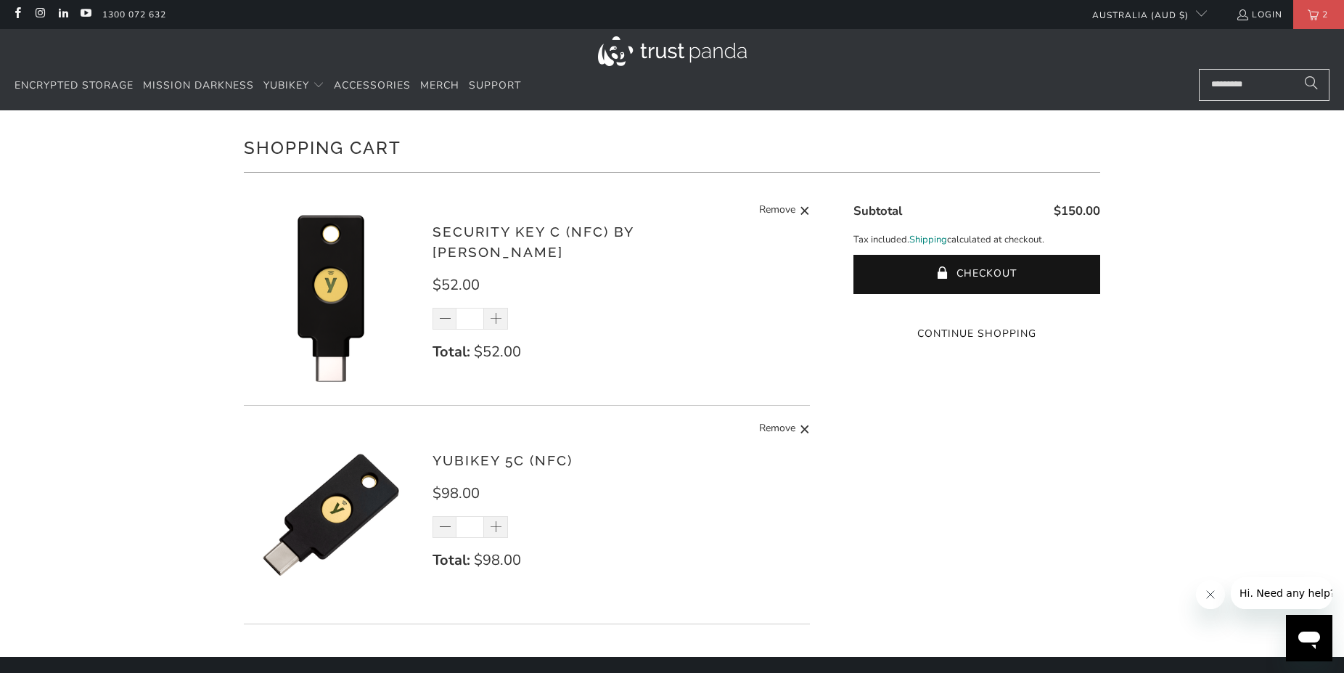
click at [931, 238] on link "Shipping" at bounding box center [929, 239] width 38 height 15
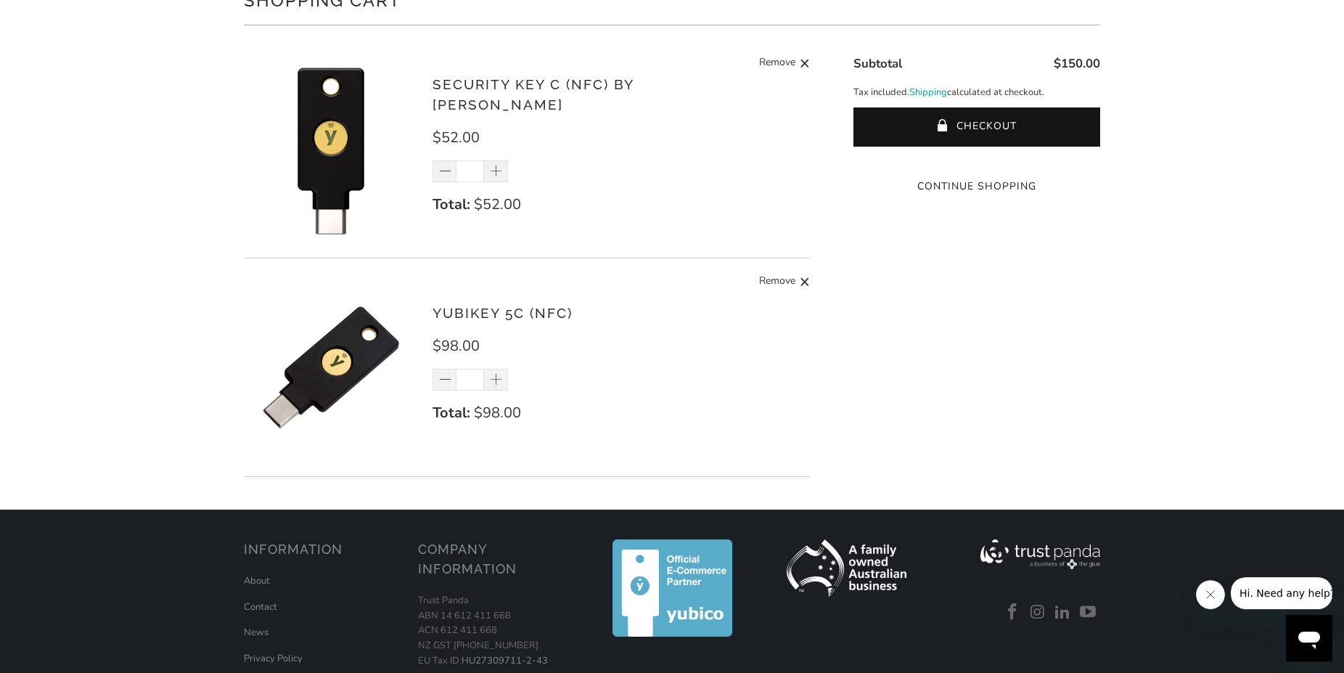
scroll to position [148, 0]
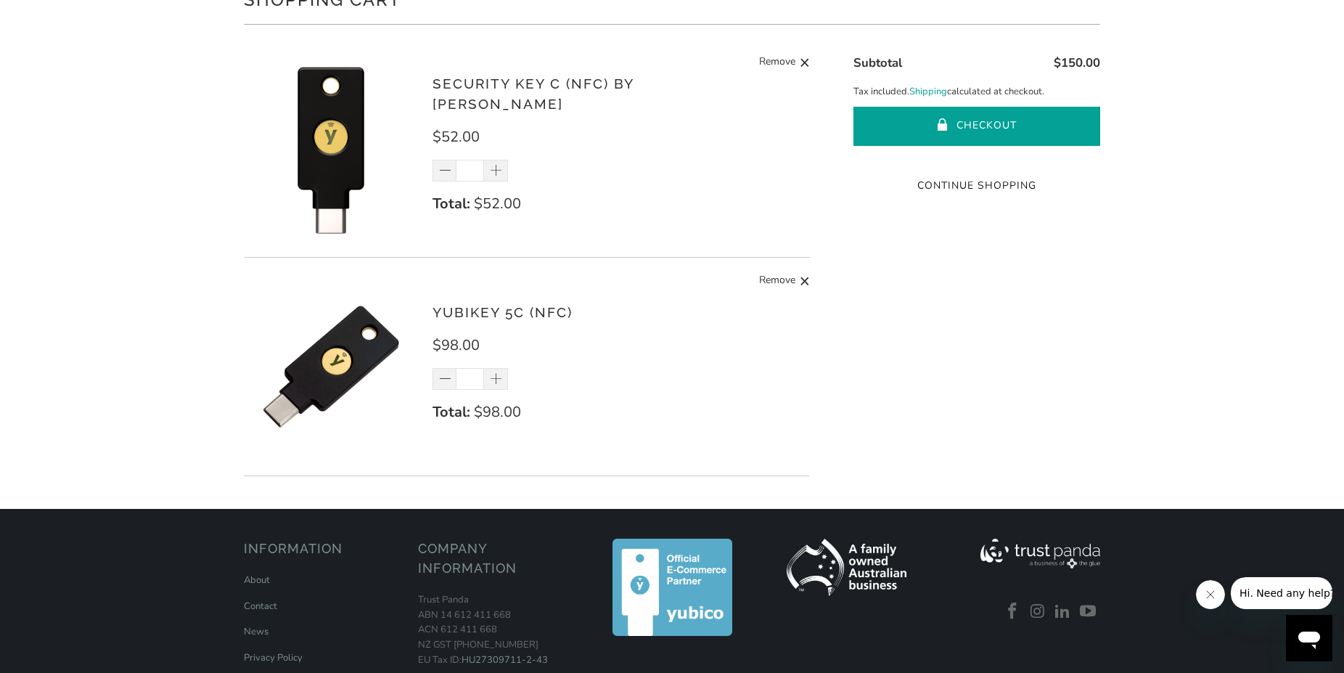
click at [976, 126] on button "Checkout" at bounding box center [977, 126] width 247 height 39
